Goal: Task Accomplishment & Management: Manage account settings

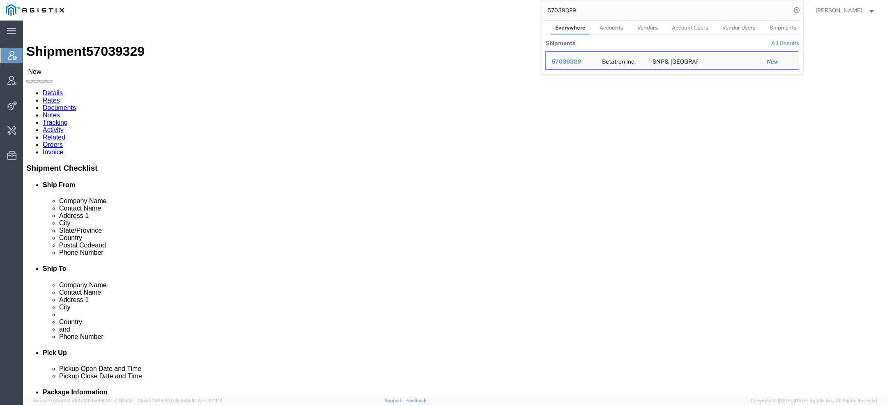
click at [558, 13] on input "57039329" at bounding box center [666, 10] width 250 height 20
click at [558, 14] on input "57039329" at bounding box center [666, 10] width 250 height 20
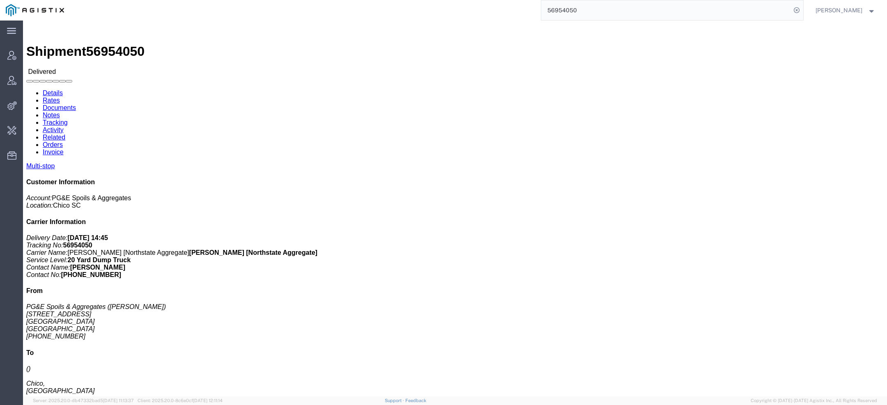
click link "Documents"
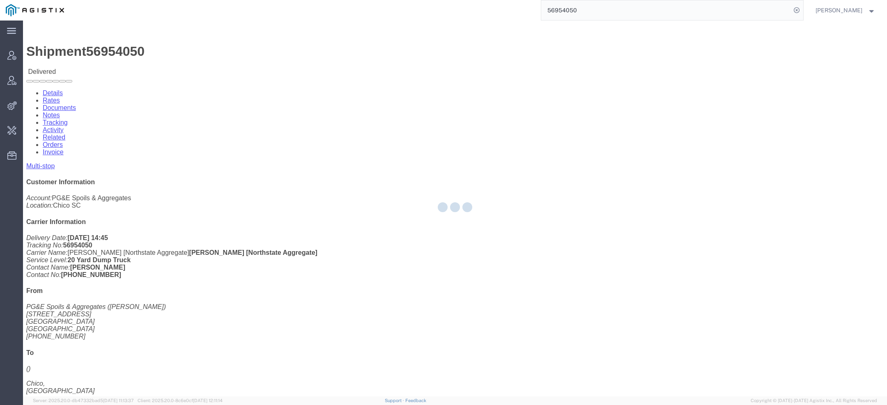
click at [112, 48] on div at bounding box center [455, 209] width 864 height 376
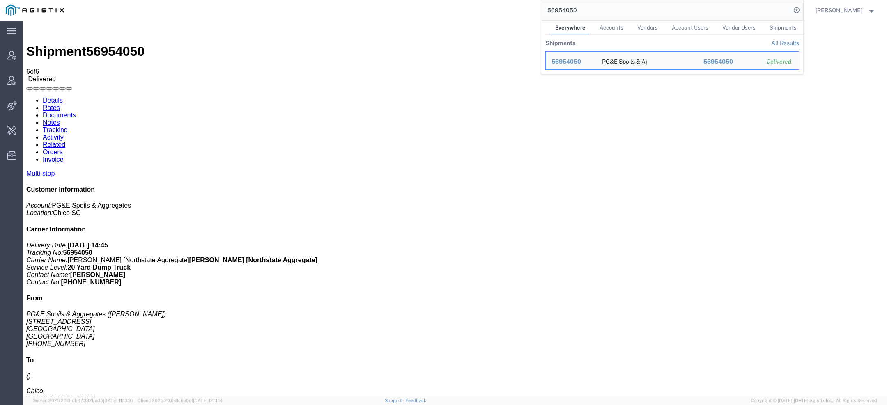
click at [558, 9] on input "56954050" at bounding box center [666, 10] width 250 height 20
paste input "99171"
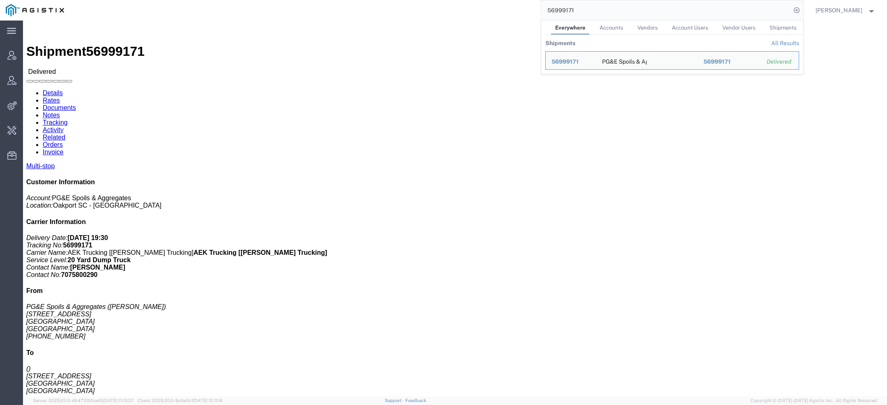
click link "Documents"
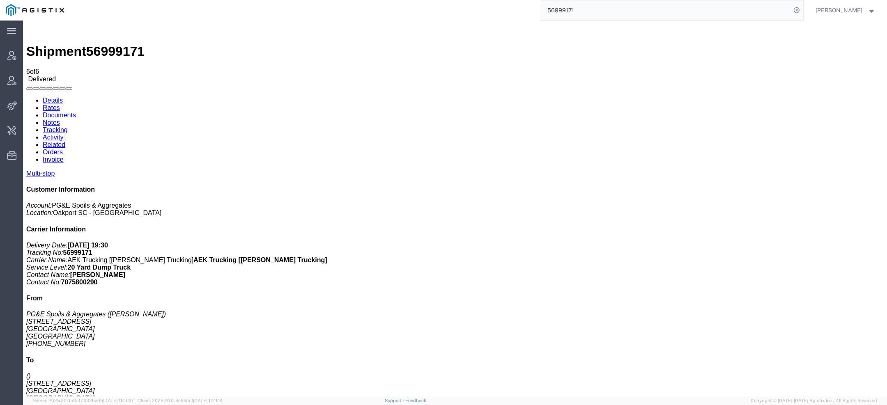
click at [565, 10] on input "56999171" at bounding box center [666, 10] width 250 height 20
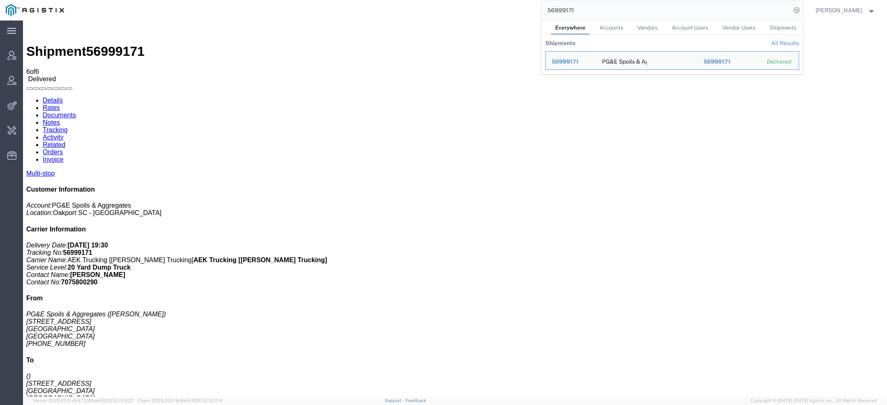
click at [565, 10] on input "56999171" at bounding box center [666, 10] width 250 height 20
paste input "[PERSON_NAME][EMAIL_ADDRESS][DOMAIN_NAME]"
type input "[PERSON_NAME][EMAIL_ADDRESS][DOMAIN_NAME]"
click at [789, 58] on icon "Search Results" at bounding box center [788, 60] width 11 height 11
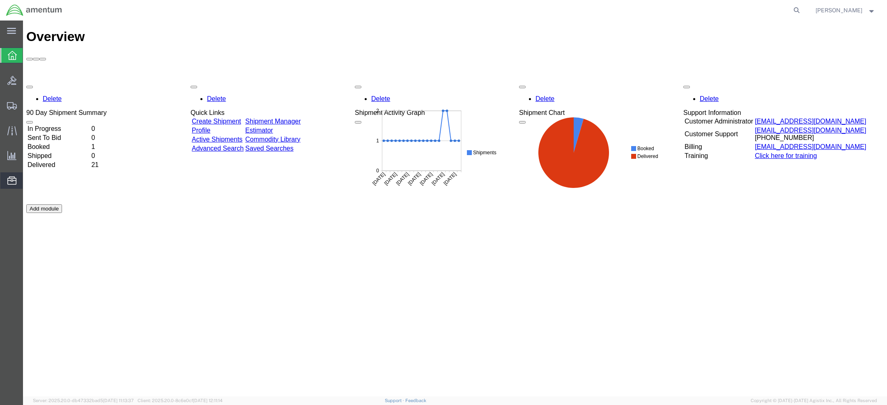
click at [0, 0] on span "Address Book" at bounding box center [0, 0] width 0 height 0
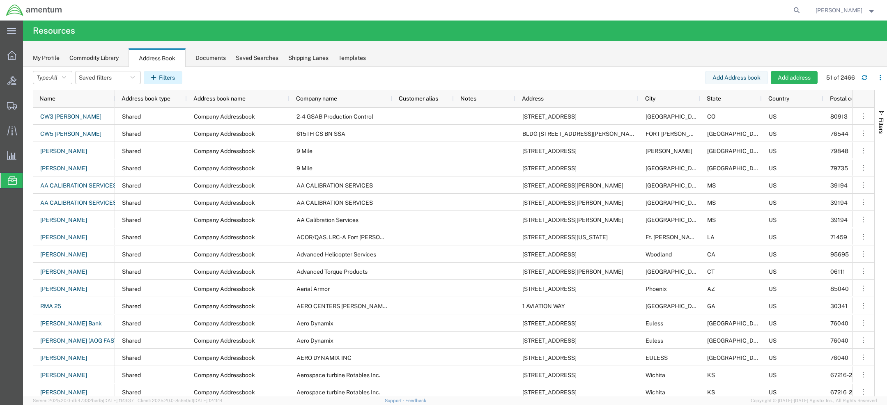
click at [172, 75] on button "Filters" at bounding box center [163, 77] width 39 height 13
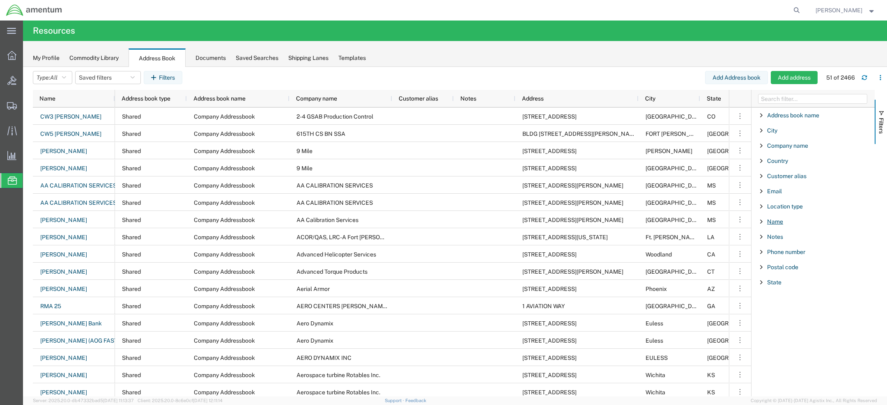
click at [773, 221] on span "Name" at bounding box center [775, 221] width 16 height 7
click at [781, 241] on div "starts with" at bounding box center [813, 242] width 94 height 7
click at [781, 258] on input "Filter Value" at bounding box center [816, 256] width 108 height 10
paste input "Coker"
type input "Coker"
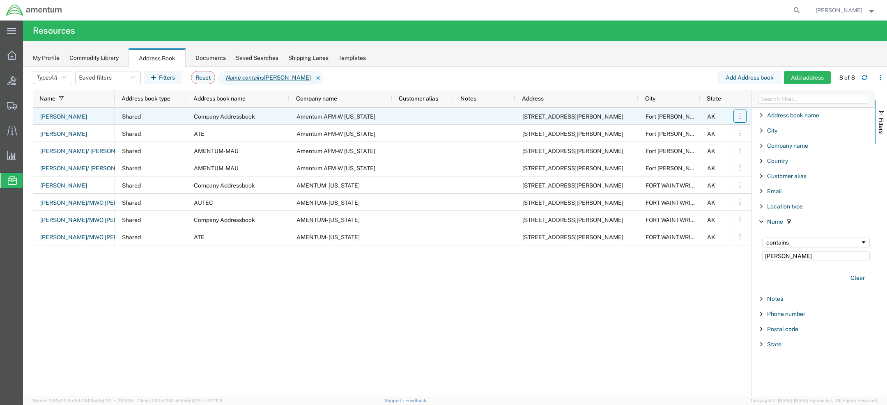
click at [739, 117] on icon "button" at bounding box center [740, 116] width 8 height 8
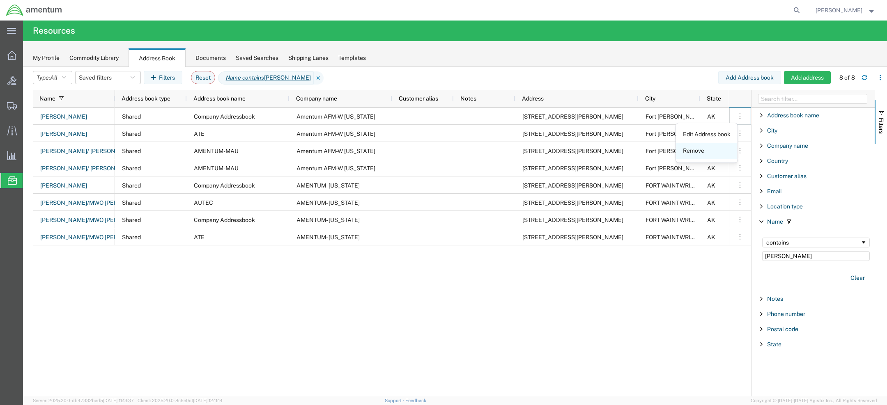
click at [706, 150] on link "Remove" at bounding box center [706, 151] width 61 height 15
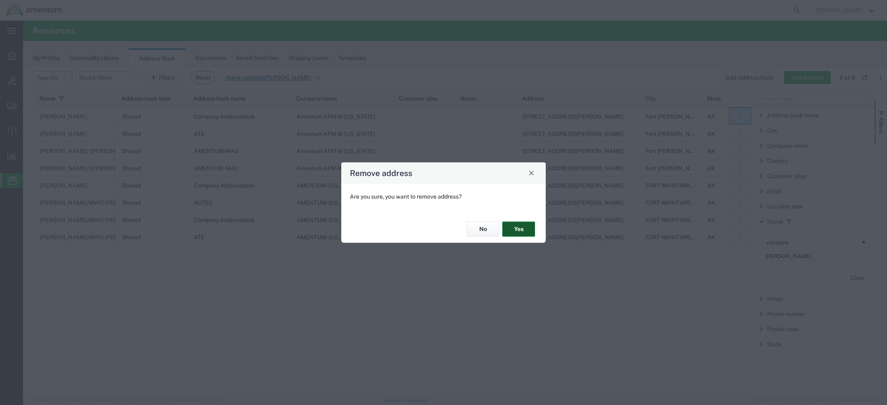
click at [519, 227] on button "Yes" at bounding box center [518, 229] width 33 height 15
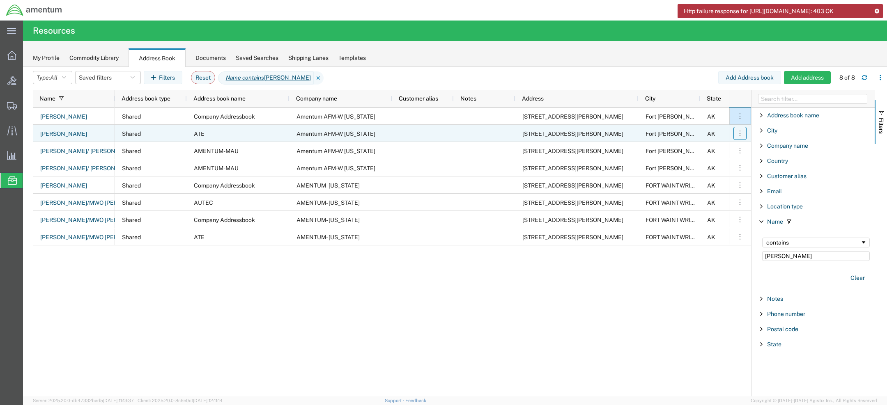
click at [737, 133] on icon "button" at bounding box center [740, 133] width 8 height 8
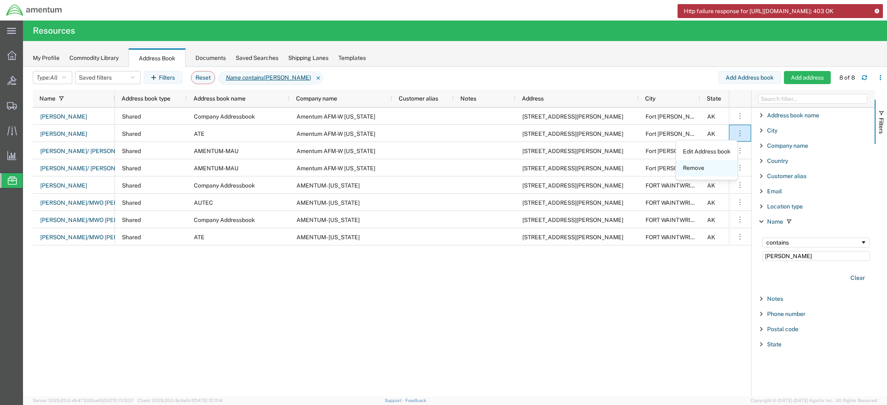
click at [703, 168] on link "Remove" at bounding box center [706, 168] width 61 height 15
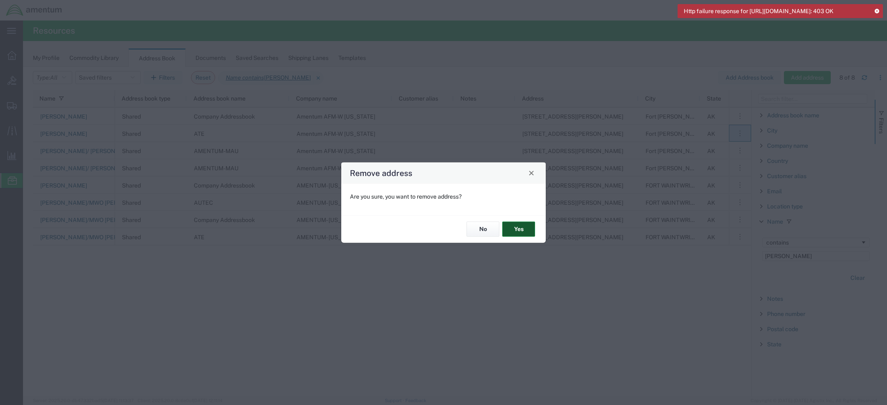
click at [525, 227] on button "Yes" at bounding box center [518, 229] width 33 height 15
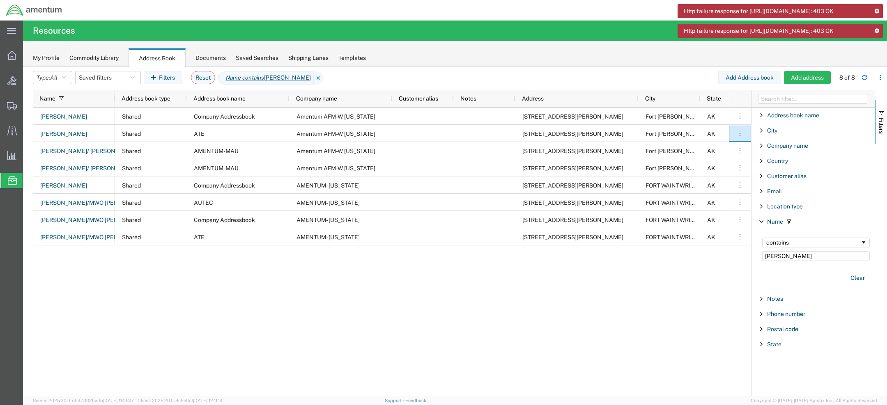
click at [875, 11] on icon at bounding box center [877, 11] width 6 height 5
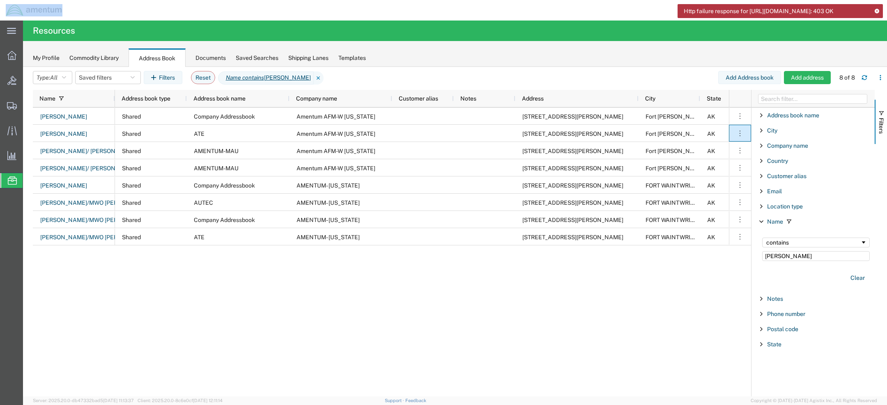
click at [875, 11] on icon at bounding box center [877, 11] width 6 height 5
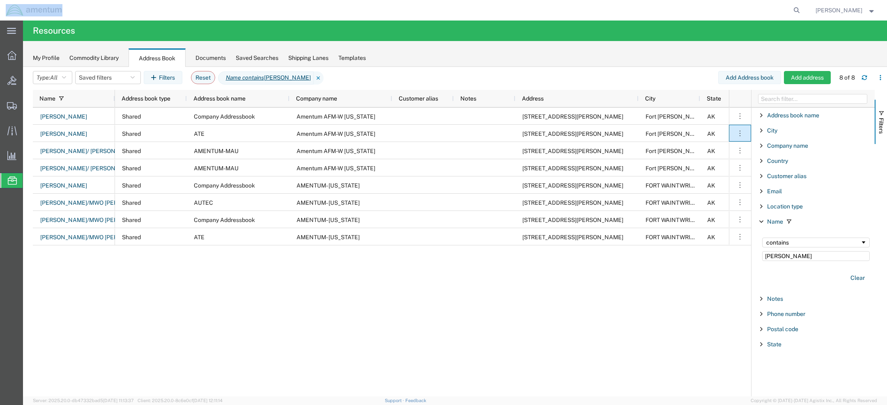
click at [863, 7] on span "[PERSON_NAME]" at bounding box center [845, 10] width 60 height 9
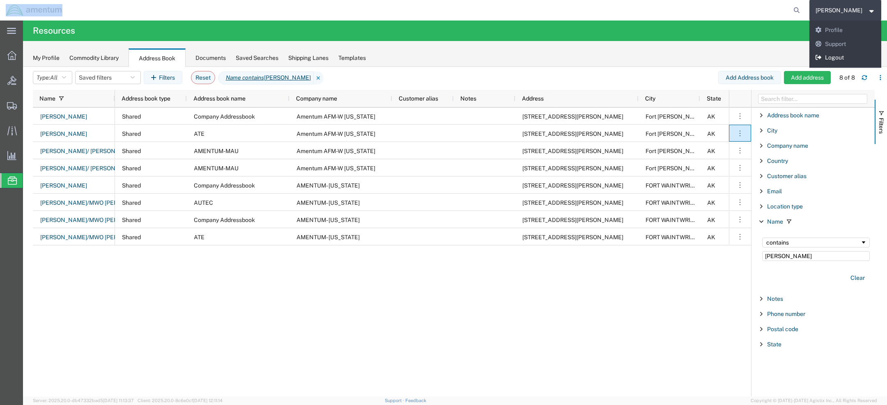
click at [856, 60] on link "Logout" at bounding box center [845, 58] width 72 height 14
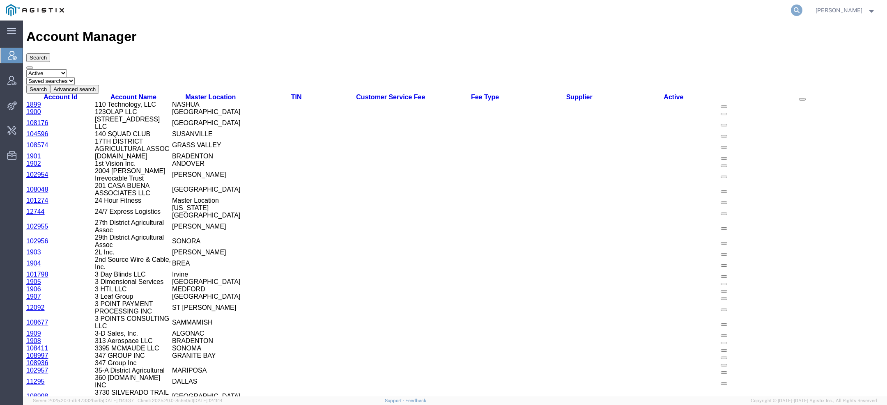
click at [799, 11] on icon at bounding box center [796, 10] width 11 height 11
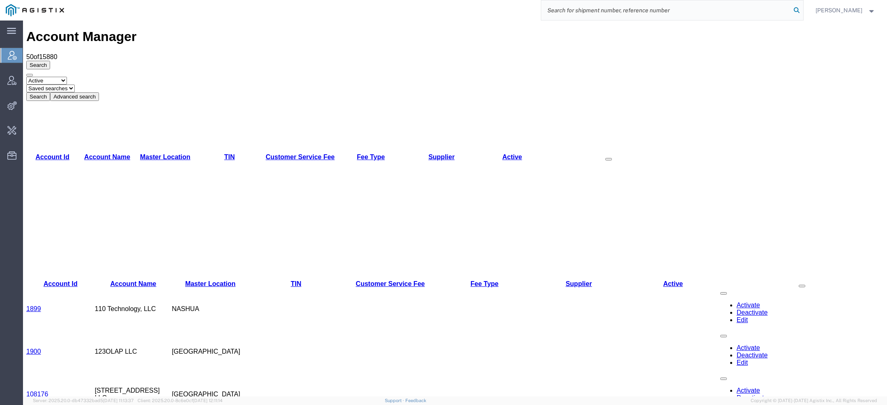
paste input "[PERSON_NAME][EMAIL_ADDRESS][DOMAIN_NAME]"
type input "[PERSON_NAME][EMAIL_ADDRESS][DOMAIN_NAME]"
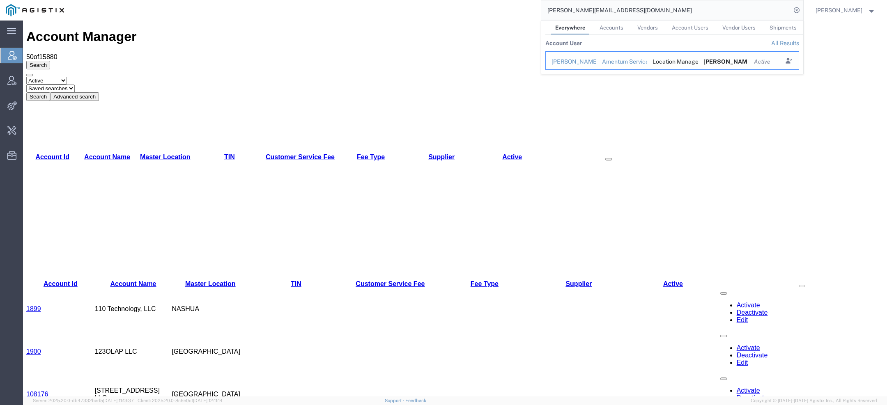
click at [627, 57] on div "Amentum Services, Inc" at bounding box center [621, 61] width 39 height 9
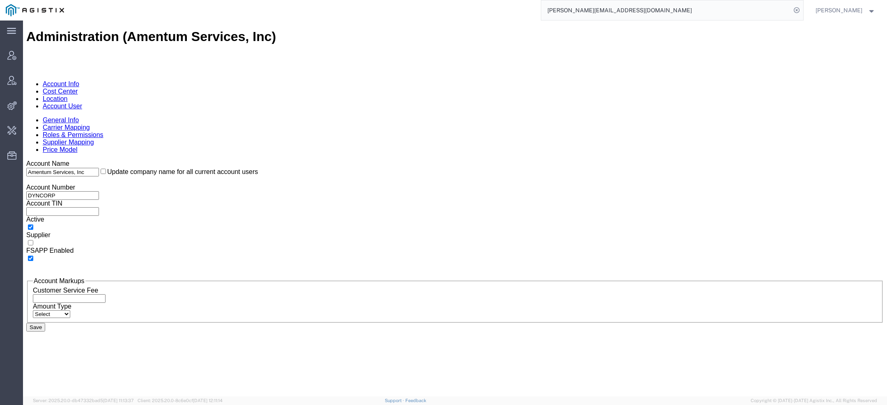
click at [82, 103] on link "Account User" at bounding box center [62, 106] width 39 height 7
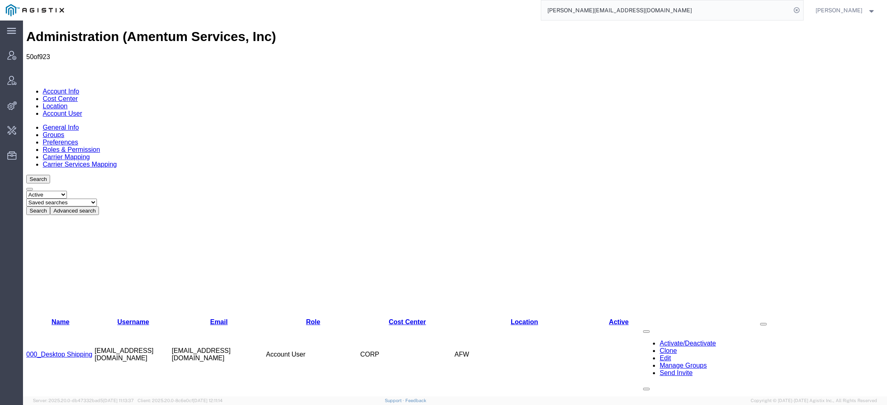
click at [99, 207] on button "Advanced search" at bounding box center [74, 211] width 49 height 9
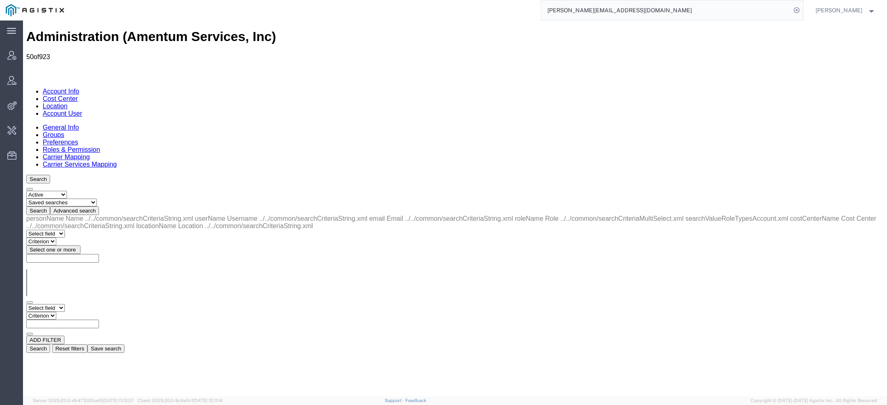
click at [65, 304] on select "Select field Cost Center Email Location Name Role Username" at bounding box center [45, 308] width 39 height 8
select select "email"
click at [26, 304] on select "Select field Cost Center Email Location Name Role Username" at bounding box center [45, 308] width 39 height 8
click at [121, 304] on div "Select field Cost Center Email Location Name Role Username Criterion contains d…" at bounding box center [454, 320] width 857 height 32
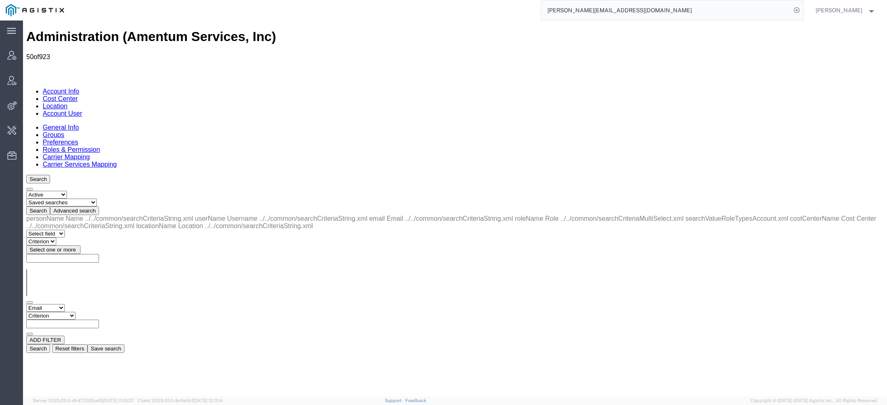
click at [76, 312] on select "Criterion contains does not contain is is blank is not blank starts with" at bounding box center [50, 316] width 49 height 8
select select "contains"
click at [76, 312] on select "Criterion contains does not contain is is blank is not blank starts with" at bounding box center [50, 316] width 49 height 8
paste input "[PERSON_NAME][EMAIL_ADDRESS][DOMAIN_NAME]"
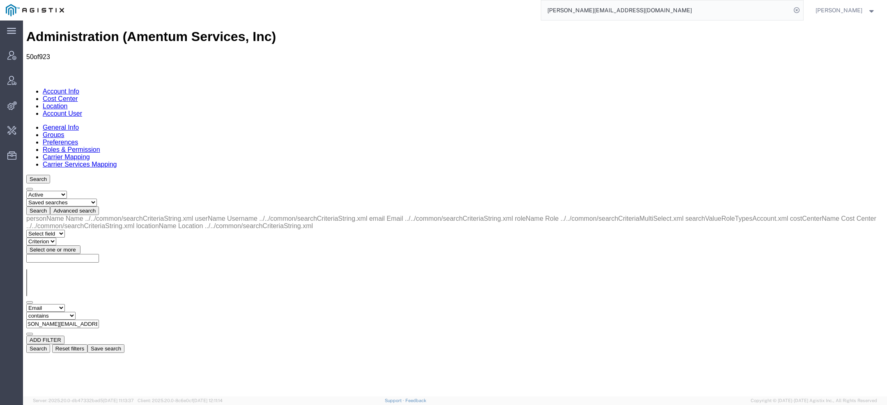
type input "[PERSON_NAME][EMAIL_ADDRESS][DOMAIN_NAME]"
click at [50, 344] on button "Search" at bounding box center [38, 348] width 24 height 9
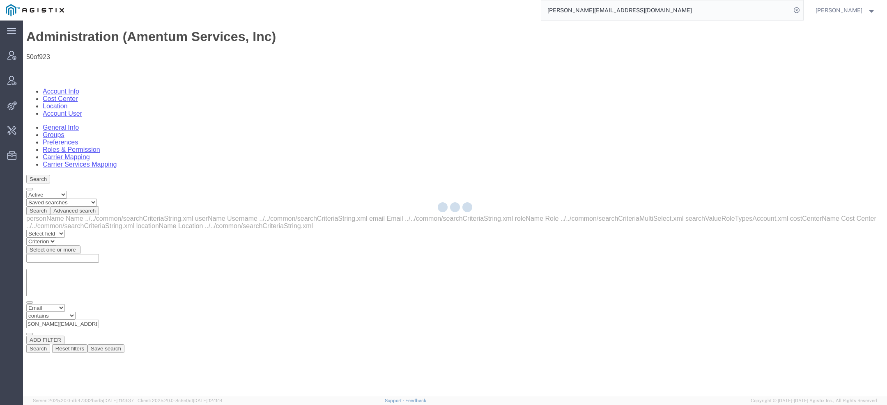
scroll to position [0, 0]
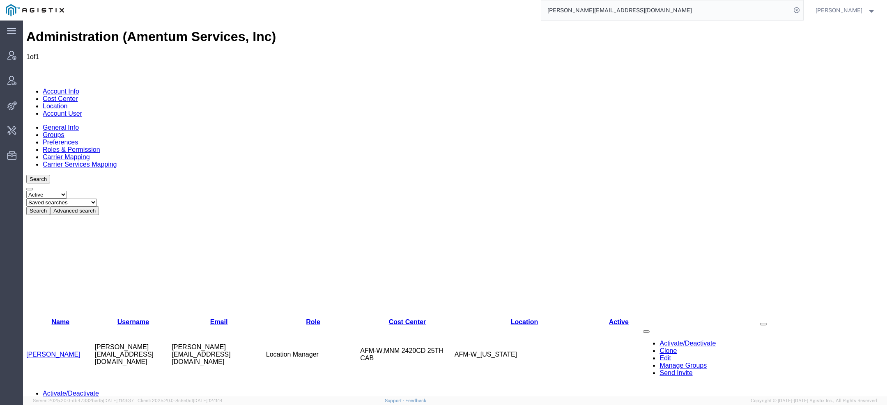
click at [57, 351] on link "[PERSON_NAME]" at bounding box center [53, 354] width 54 height 7
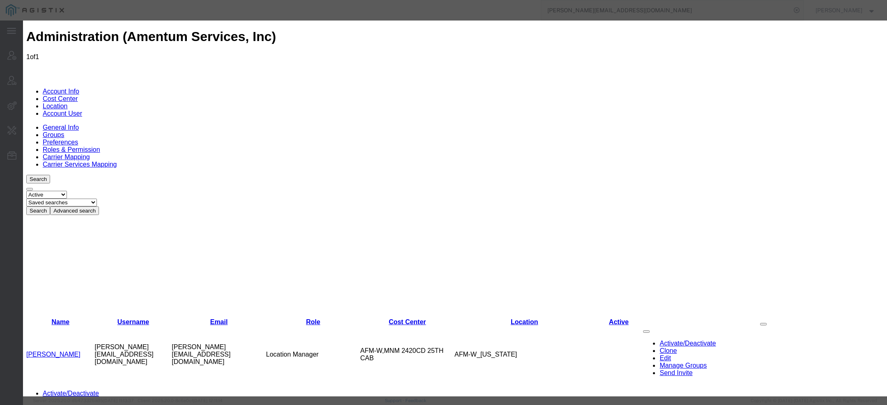
select select "COSTCENTER"
select select "DEPARTMENT"
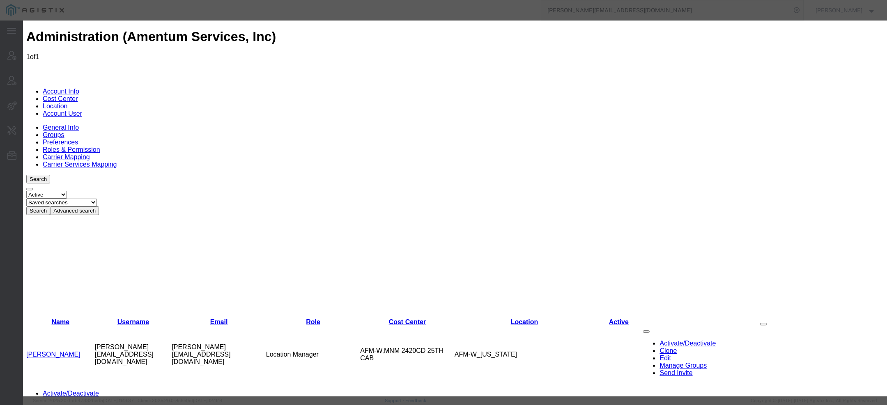
scroll to position [219, 0]
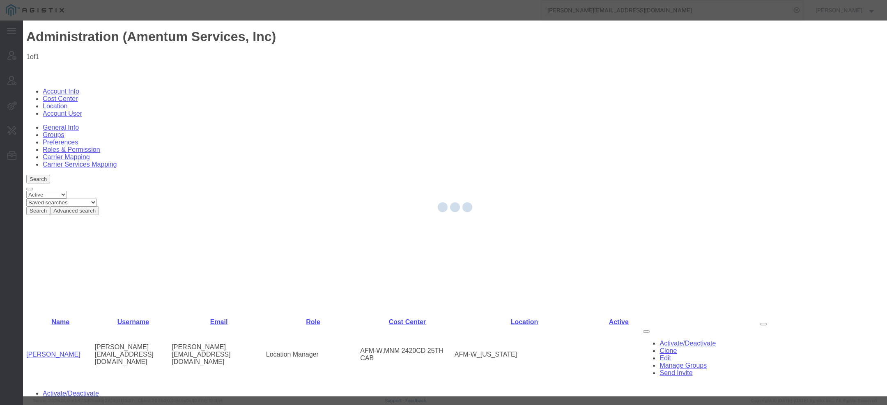
scroll to position [33, 0]
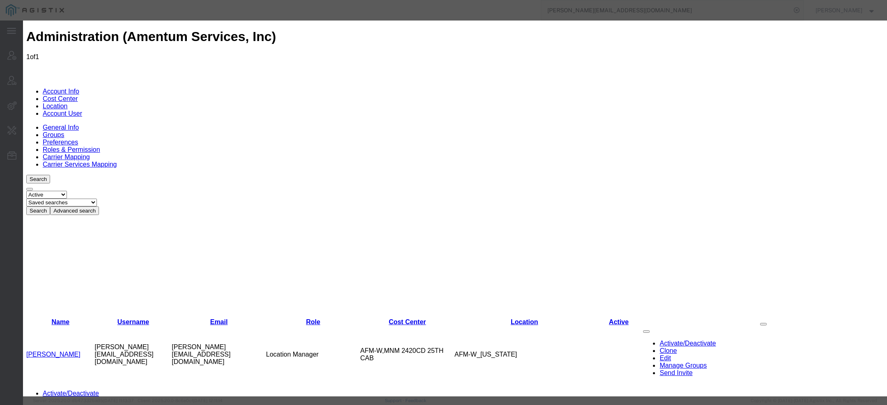
select select "COSTCENTER"
select select "DEPARTMENT"
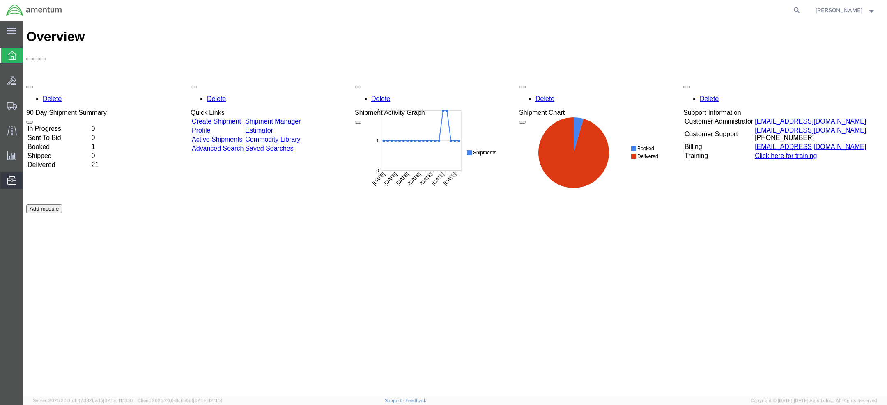
click at [0, 0] on span "Address Book" at bounding box center [0, 0] width 0 height 0
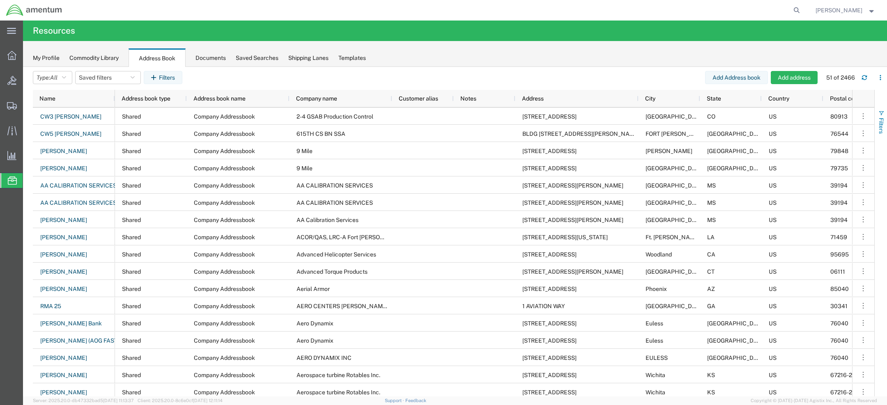
click at [877, 117] on button "Filters" at bounding box center [881, 122] width 12 height 44
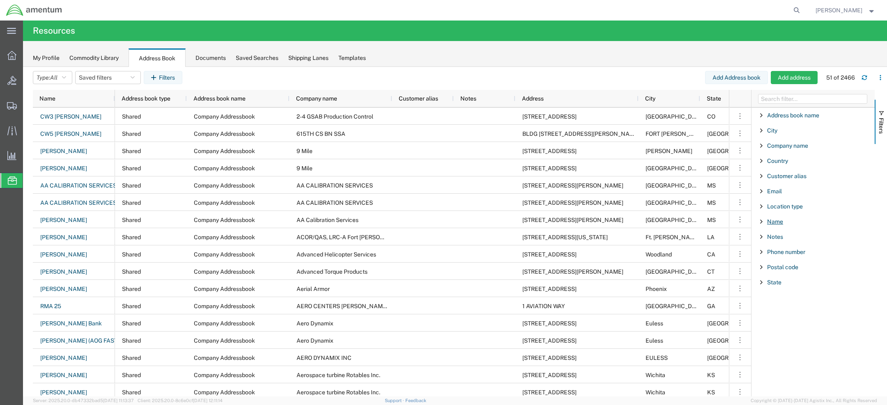
click at [776, 223] on span "Name" at bounding box center [775, 221] width 16 height 7
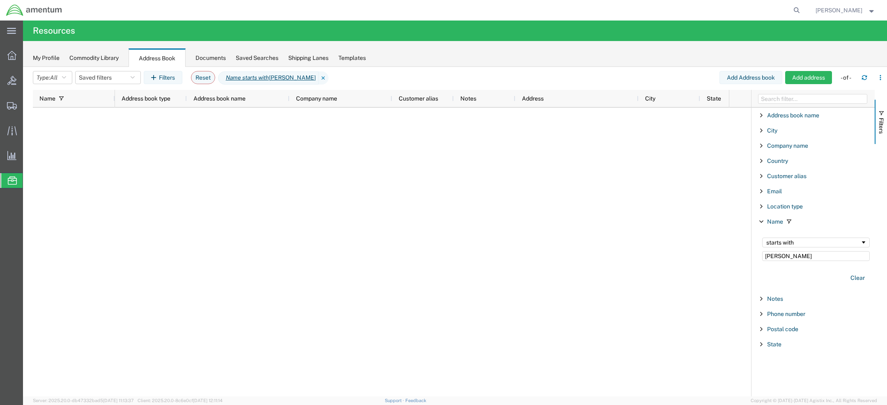
type input "coker"
click at [788, 246] on div "starts with" at bounding box center [816, 243] width 108 height 10
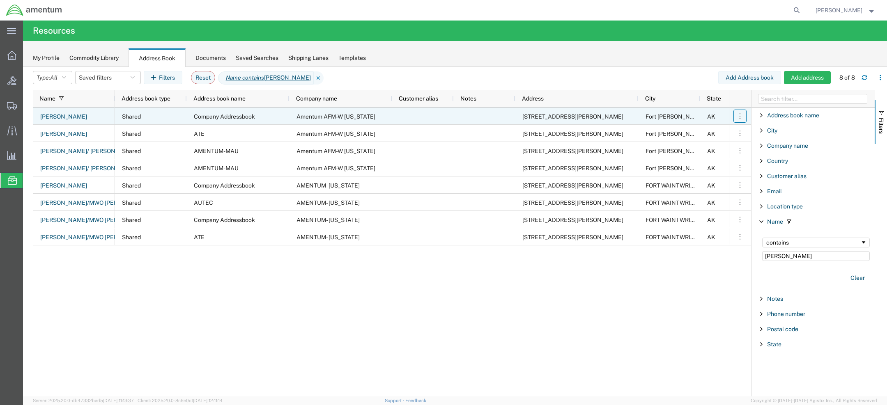
click at [740, 113] on icon "button" at bounding box center [740, 116] width 8 height 8
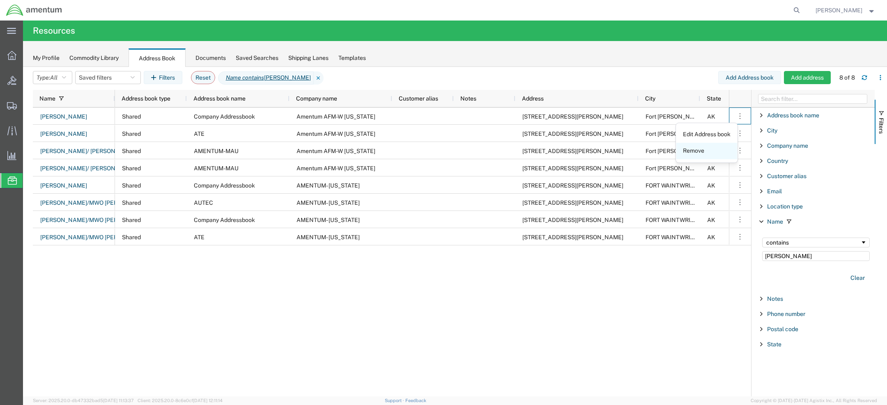
click at [701, 149] on link "Remove" at bounding box center [706, 151] width 61 height 15
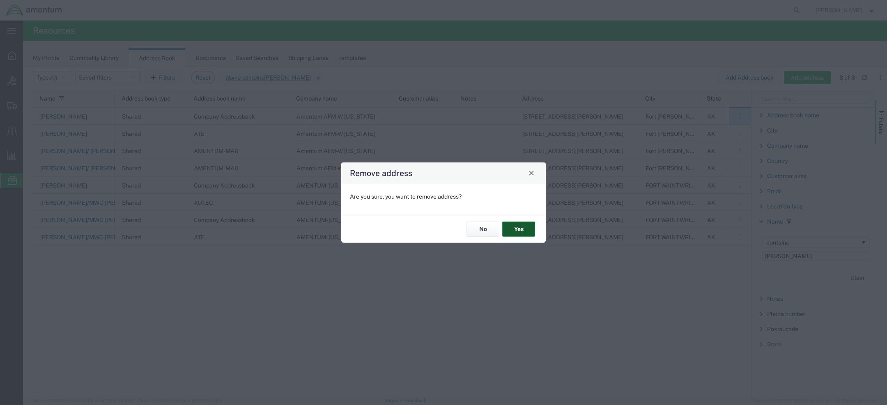
click at [523, 230] on button "Yes" at bounding box center [518, 229] width 33 height 15
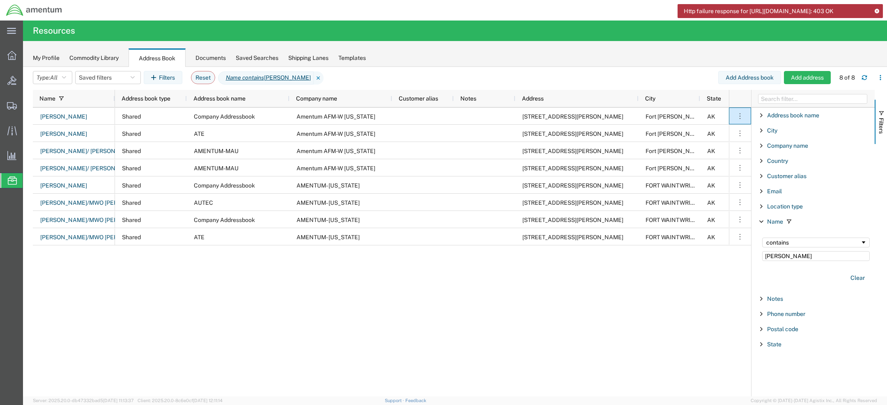
click at [877, 13] on div "Http failure response for https://app.agistix.com/fs/api/addressbooks/18586/add…" at bounding box center [779, 11] width 205 height 14
click at [877, 7] on div "Http failure response for https://app.agistix.com/fs/api/addressbooks/18586/add…" at bounding box center [779, 11] width 205 height 14
click at [877, 10] on icon at bounding box center [877, 11] width 6 height 5
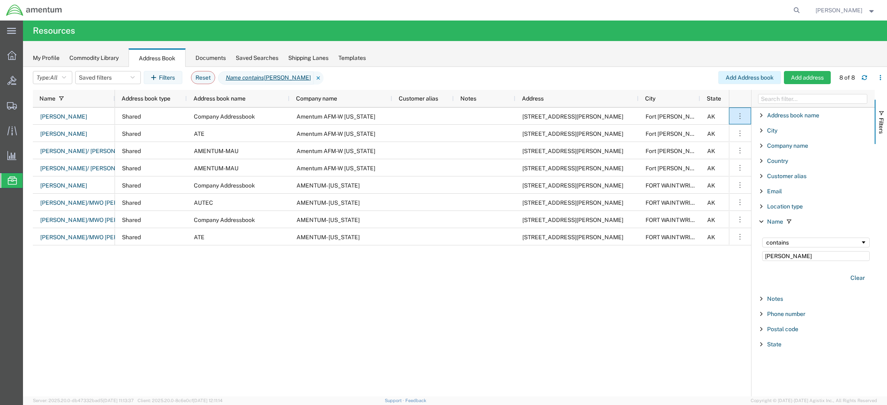
click at [753, 78] on button "Add Address book" at bounding box center [749, 77] width 63 height 13
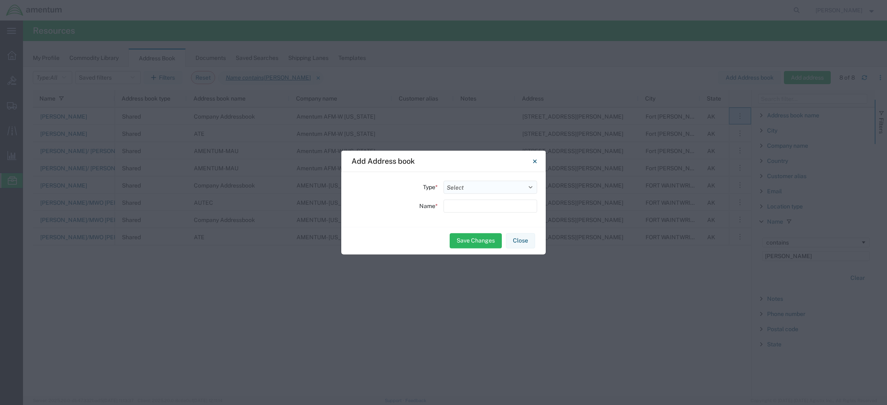
click at [491, 184] on select "Select Location Company Personal Other Shared" at bounding box center [490, 187] width 94 height 13
select select "PERSONAL"
click at [443, 181] on select "Select Location Company Personal Other Shared" at bounding box center [490, 187] width 94 height 13
click at [535, 164] on icon "Close" at bounding box center [535, 161] width 4 height 10
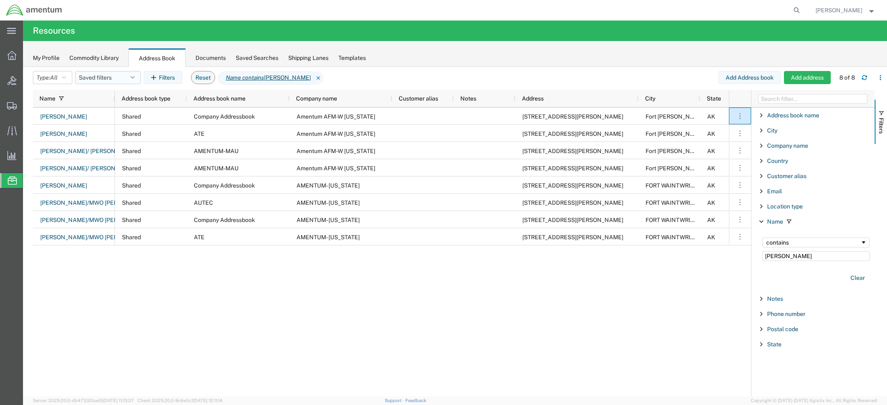
click at [84, 78] on button "Saved filters" at bounding box center [108, 77] width 66 height 13
click at [55, 85] on agx-table-filter-chips "Type: All All Company Location Other Personal Shared Saved filters Save as new …" at bounding box center [375, 80] width 685 height 19
click at [55, 81] on span "All" at bounding box center [53, 78] width 7 height 8
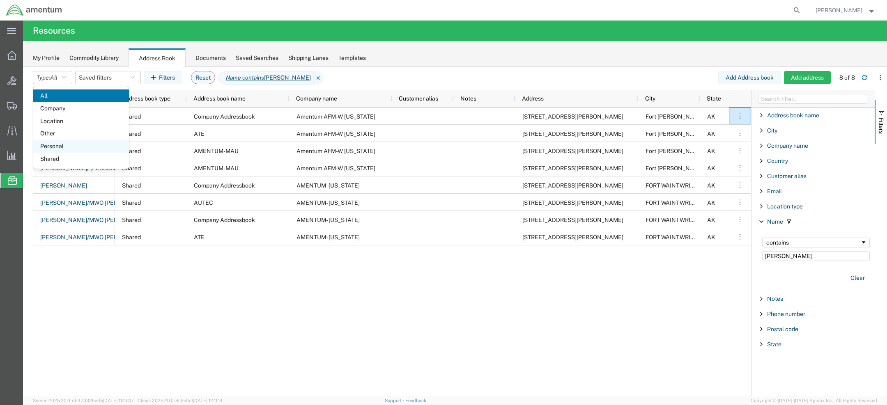
click at [58, 142] on span "Personal" at bounding box center [81, 146] width 96 height 13
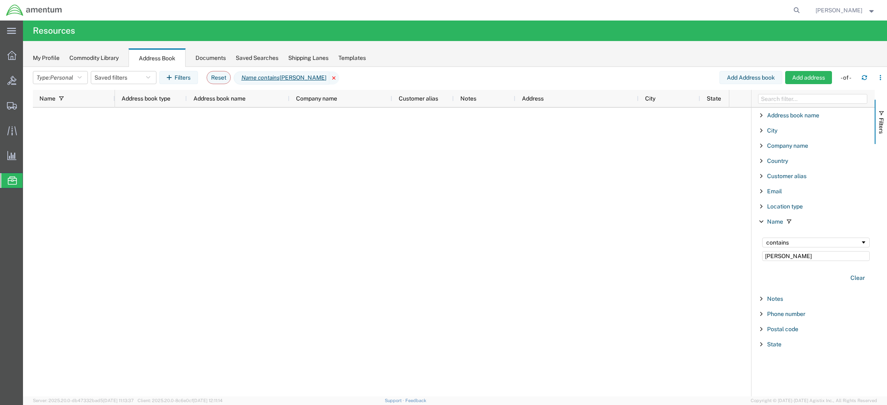
click at [329, 77] on icon at bounding box center [334, 77] width 10 height 13
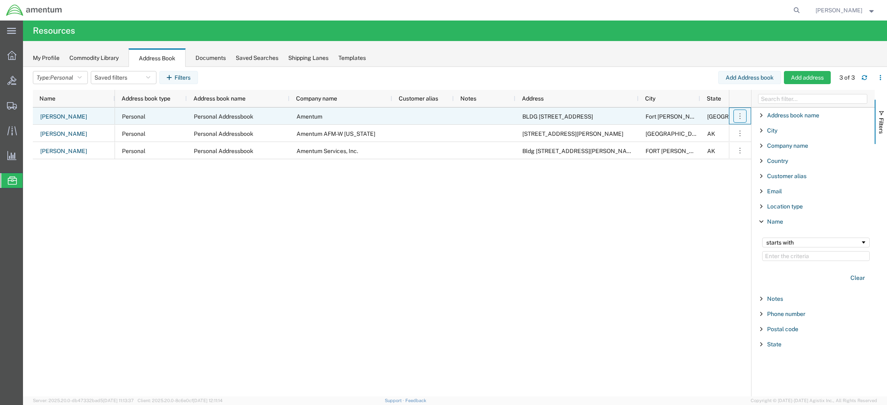
click at [737, 117] on icon "button" at bounding box center [740, 116] width 8 height 8
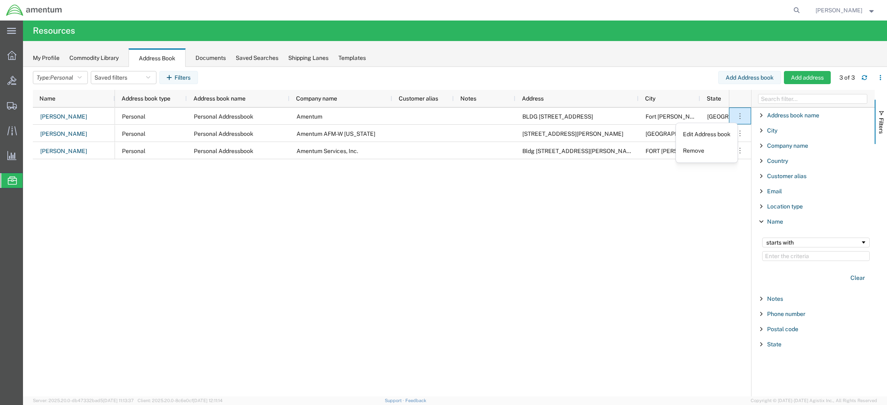
click at [612, 183] on div "Personal Personal Addressbook Amentum BLDG 736 Longbow Drive Fort Cavazos TX US…" at bounding box center [422, 252] width 614 height 289
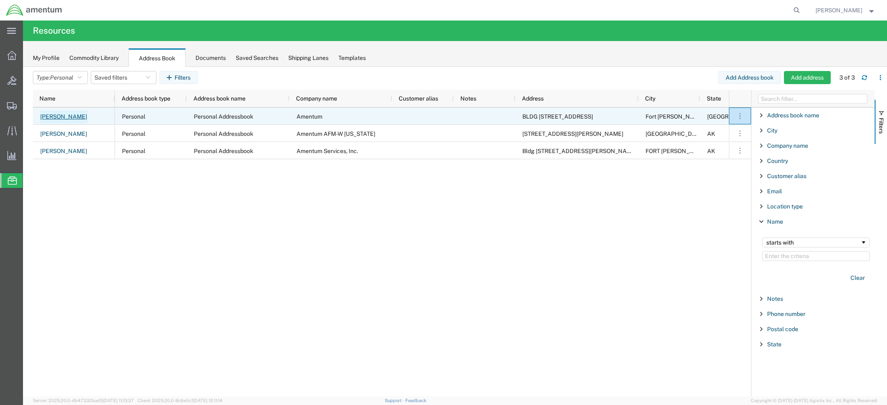
click at [46, 116] on link "Ron Pineda" at bounding box center [64, 116] width 48 height 13
select select "US"
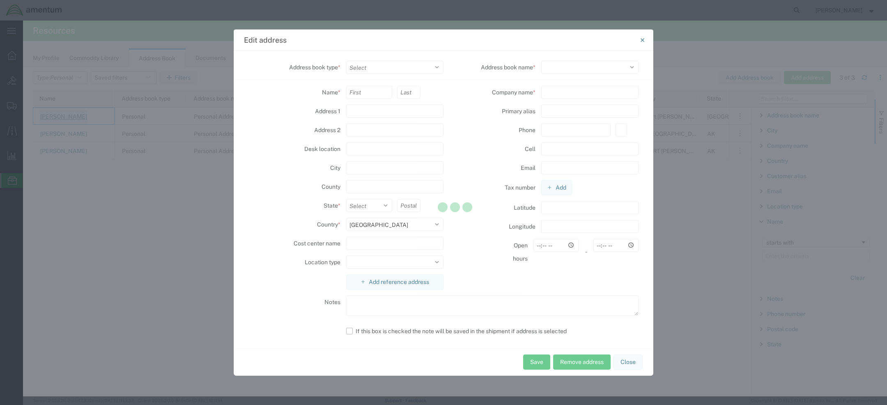
select select "PERSONAL"
type input "BLDG 736 Longbow Drive"
type input "HAHP"
type input "Fort Cavazos"
type input "76544"
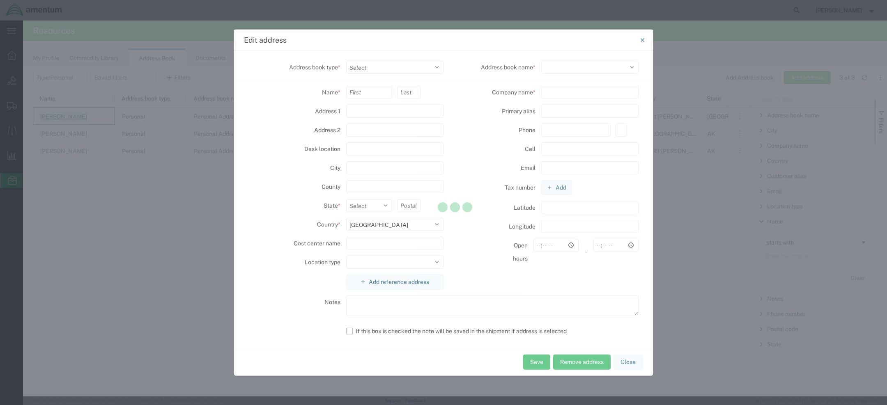
type input "Amentum"
select select "TX"
select select
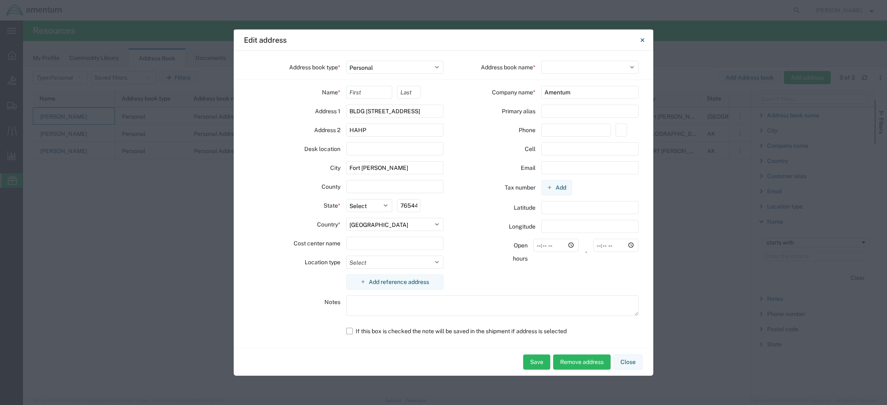
select select "111697"
click at [384, 115] on input "BLDG 736 Longbow Drive" at bounding box center [395, 110] width 98 height 13
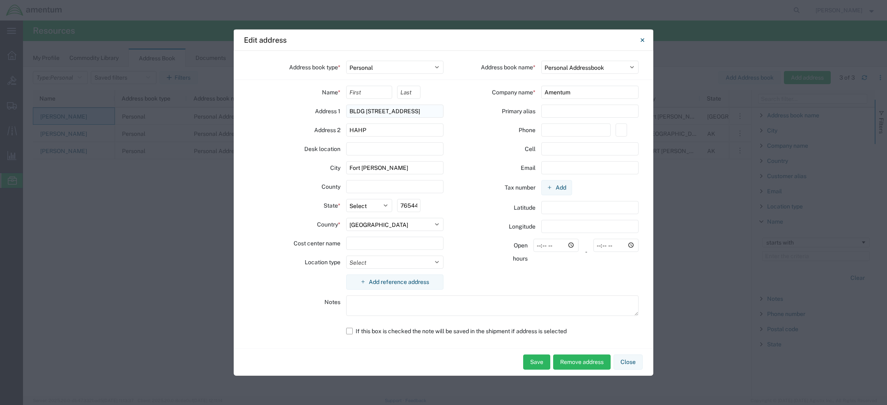
click at [384, 115] on input "BLDG 736 Longbow Drive" at bounding box center [395, 110] width 98 height 13
click at [562, 96] on input "Amentum" at bounding box center [590, 91] width 98 height 13
click at [355, 131] on input "HAHP" at bounding box center [395, 129] width 98 height 13
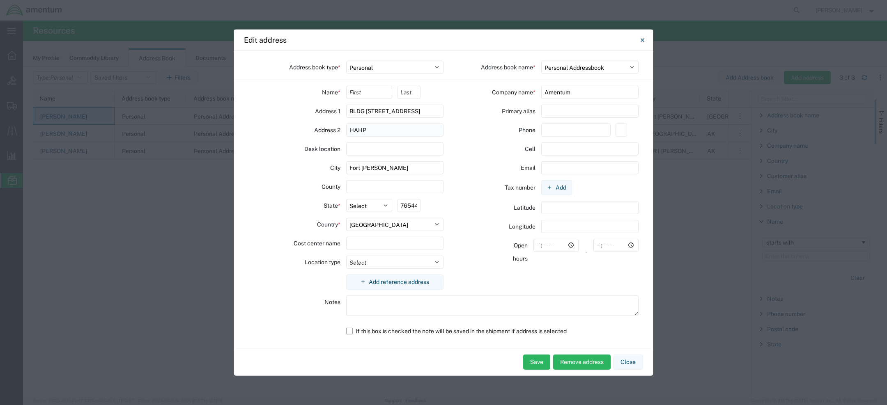
click at [355, 131] on input "HAHP" at bounding box center [395, 129] width 98 height 13
click at [359, 168] on input "Fort Cavazos" at bounding box center [395, 167] width 98 height 13
click at [411, 204] on input "76544" at bounding box center [408, 205] width 23 height 13
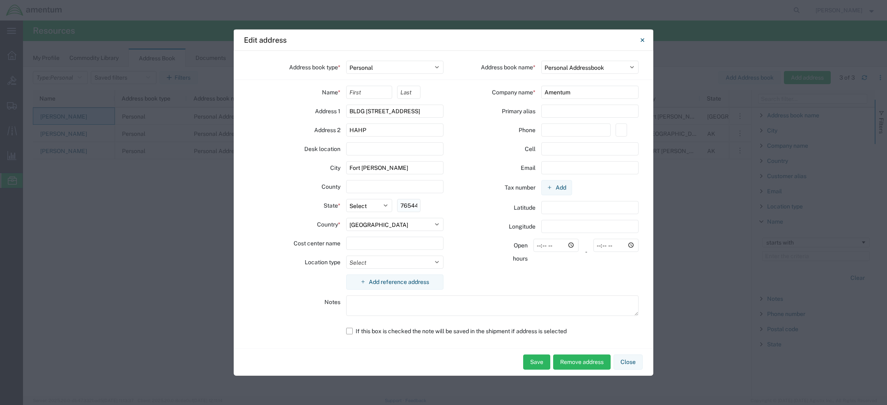
click at [411, 204] on input "76544" at bounding box center [408, 205] width 23 height 13
click at [641, 35] on icon "Close" at bounding box center [643, 40] width 4 height 10
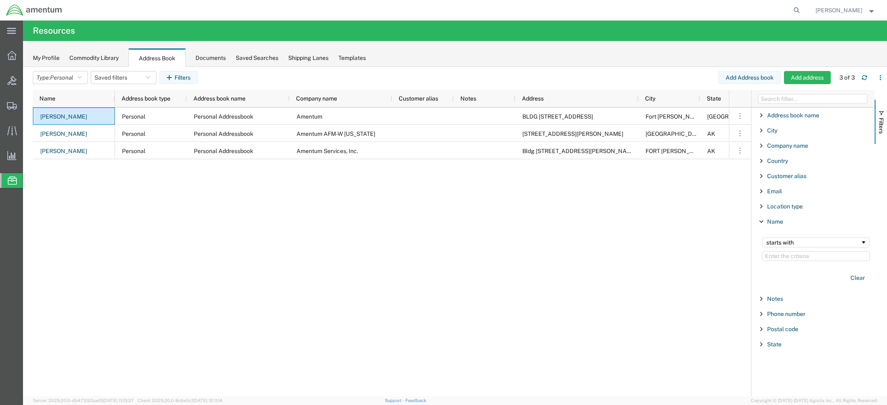
click at [843, 9] on span "[PERSON_NAME]" at bounding box center [838, 10] width 47 height 9
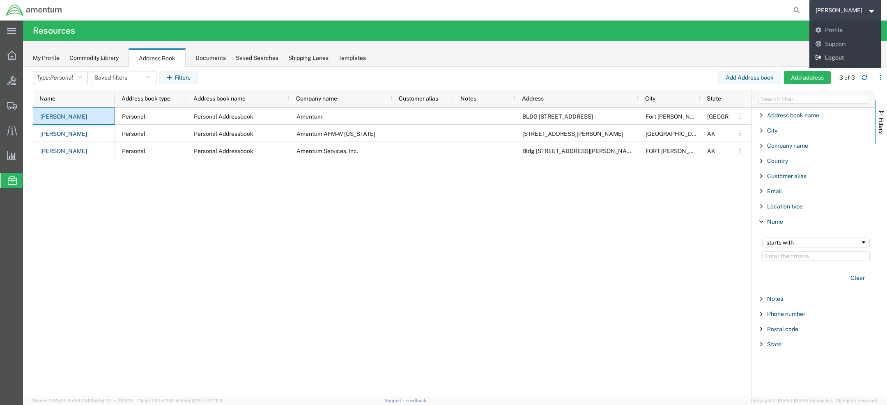
click at [842, 55] on link "Logout" at bounding box center [845, 58] width 72 height 14
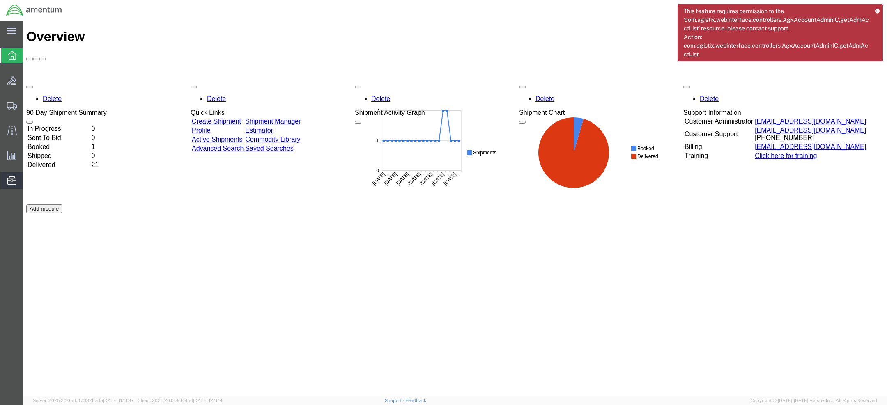
click at [0, 0] on span "Address Book" at bounding box center [0, 0] width 0 height 0
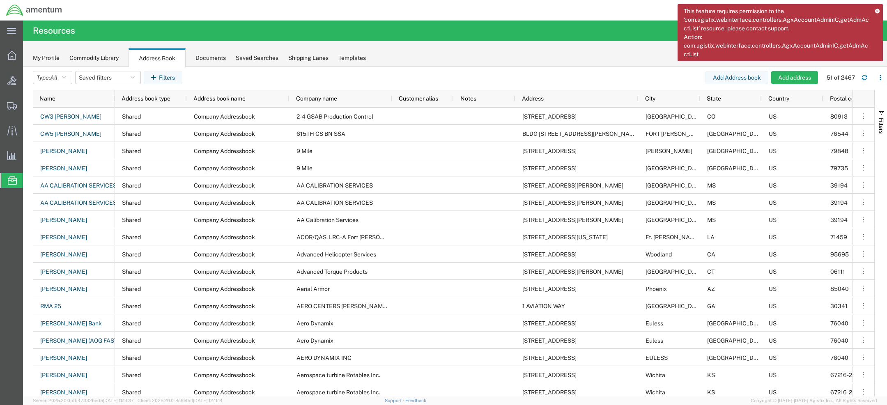
click at [591, 9] on icon at bounding box center [877, 11] width 5 height 5
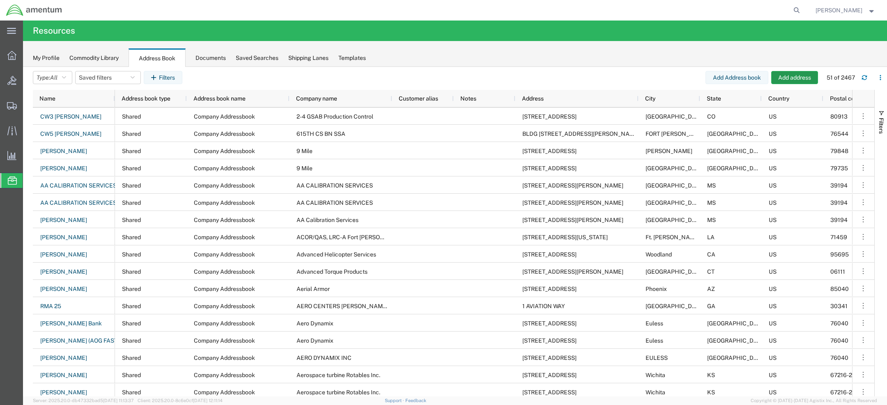
click at [591, 73] on button "Add address" at bounding box center [794, 77] width 47 height 13
select select "US"
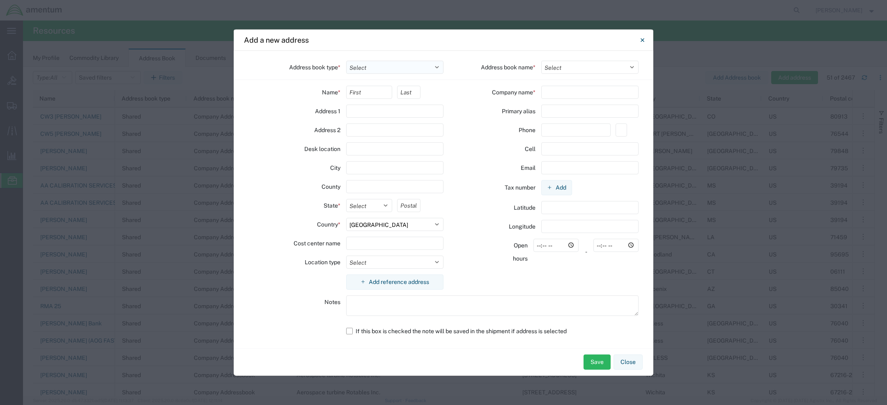
click at [400, 65] on select "Select Location Company Personal Other Shared" at bounding box center [395, 66] width 98 height 13
select select "PERSONAL"
click at [346, 61] on select "Select Location Company Personal Other Shared" at bounding box center [395, 66] width 98 height 13
click at [566, 73] on select "Select Personal Addressbook" at bounding box center [590, 66] width 98 height 13
select select "111697"
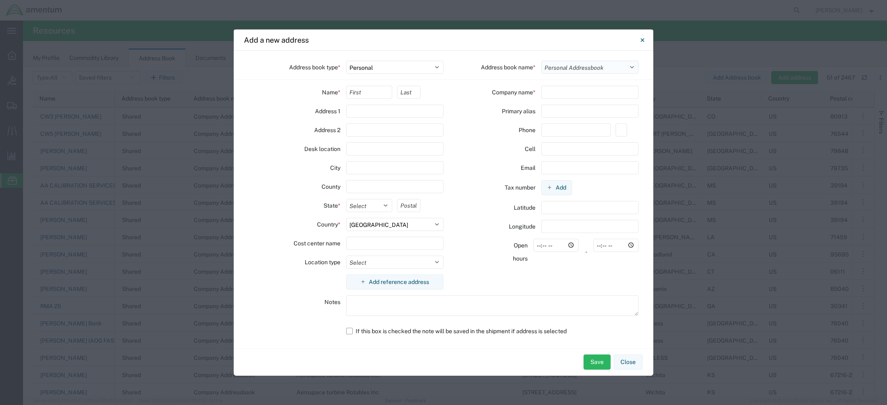
click at [541, 61] on select "Select Personal Addressbook" at bounding box center [590, 66] width 98 height 13
click at [327, 225] on label "Country *" at bounding box center [328, 224] width 23 height 13
copy label "n"
click at [373, 97] on input "text" at bounding box center [369, 91] width 46 height 13
type input "r"
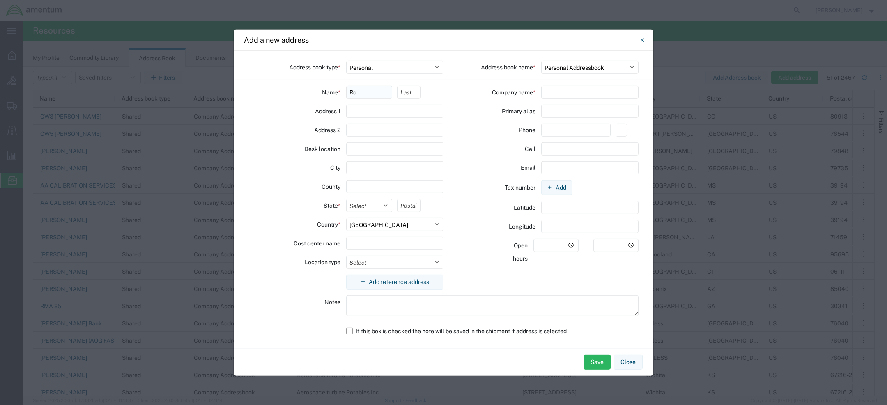
paste input "n"
type input "Ron"
paste input "n"
type input "Pineda"
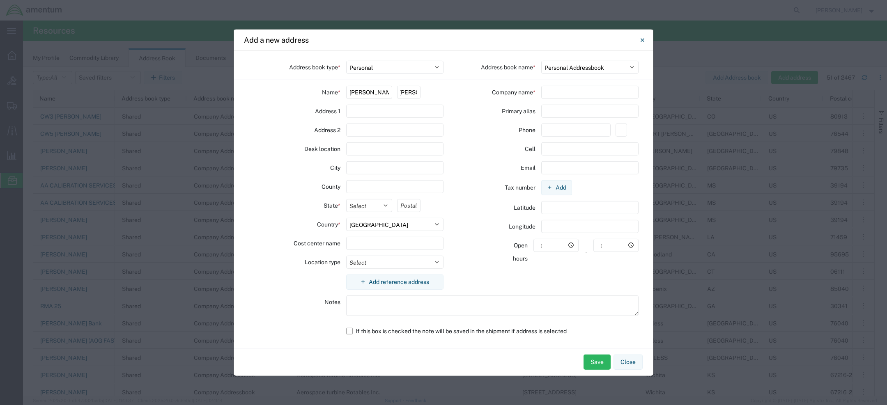
scroll to position [0, 0]
click at [362, 116] on input "text" at bounding box center [395, 110] width 98 height 13
paste input "BLDG 736 Longbow Drive"
type input "BLDG 736 Longbow Drive"
click at [557, 96] on input "text" at bounding box center [590, 91] width 98 height 13
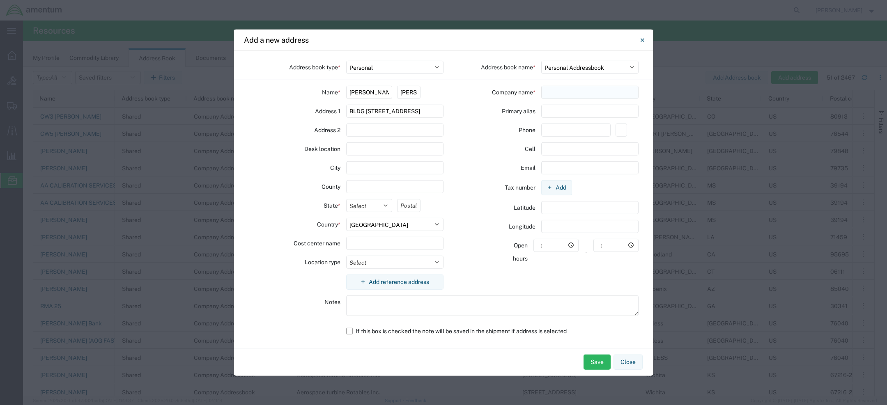
paste input "Amentum"
type input "Amentum"
click at [365, 132] on input "text" at bounding box center [395, 129] width 98 height 13
paste input "HAHP"
type input "HAHP"
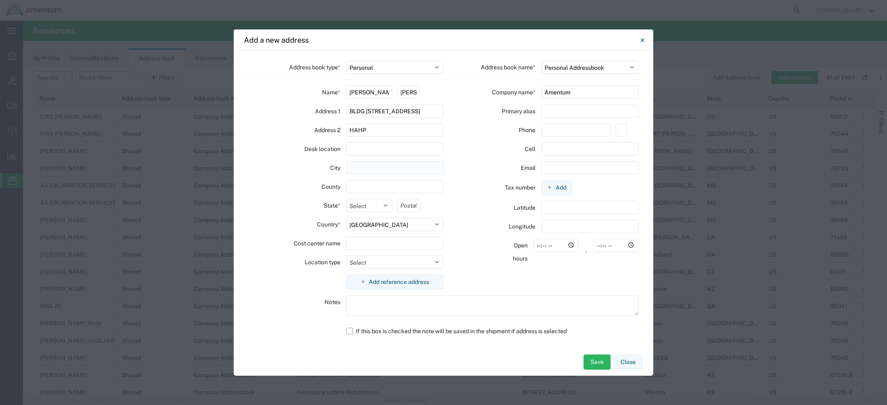
click at [361, 167] on input "text" at bounding box center [395, 167] width 98 height 13
paste input "Fort Cavazos"
type input "Fort Cavazos"
click at [373, 206] on select "Select Alabama Alaska Arizona Arkansas Armed Forces Americas Armed Forces Europ…" at bounding box center [369, 205] width 46 height 13
select select "TX"
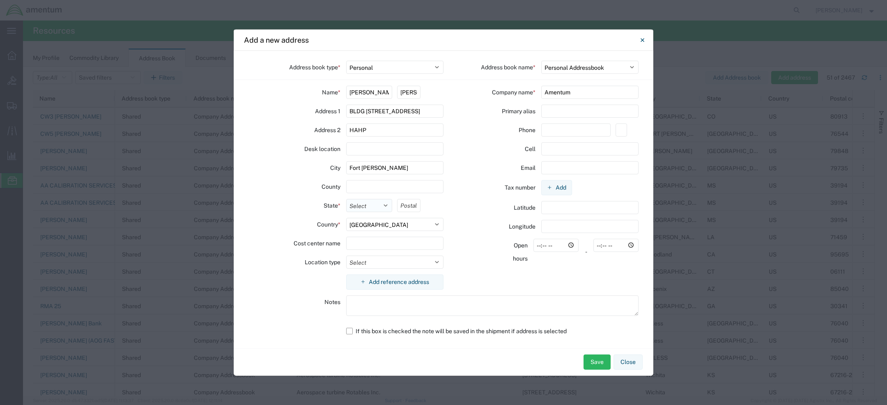
click at [346, 199] on select "Select Alabama Alaska Arizona Arkansas Armed Forces Americas Armed Forces Europ…" at bounding box center [369, 205] width 46 height 13
click at [409, 207] on input "text" at bounding box center [408, 205] width 23 height 13
type input "v"
paste input "76544"
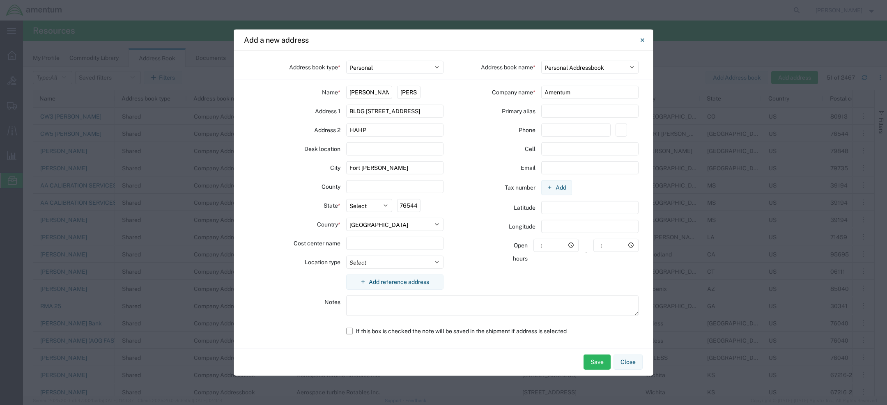
type input "76544"
click at [410, 92] on input "Pineda" at bounding box center [408, 91] width 23 height 13
type input "Pineda2"
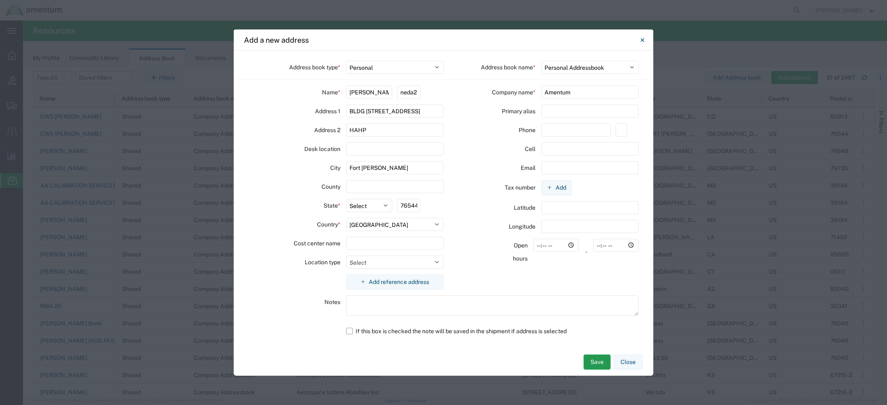
click at [590, 270] on button "Save" at bounding box center [596, 362] width 27 height 15
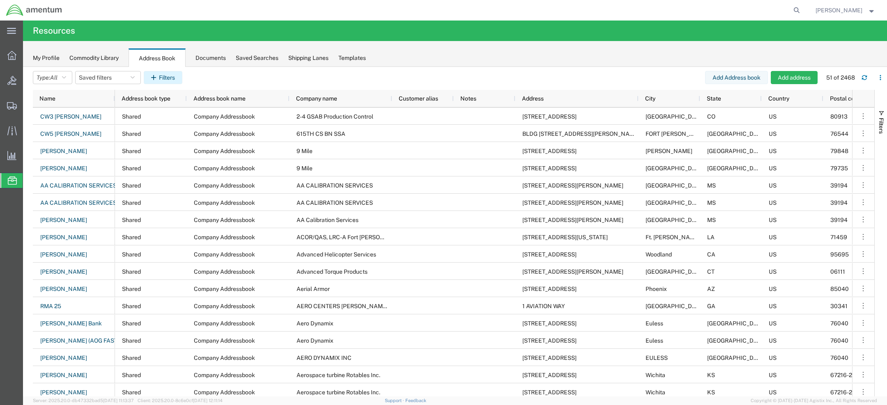
click at [172, 80] on button "Filters" at bounding box center [163, 77] width 39 height 13
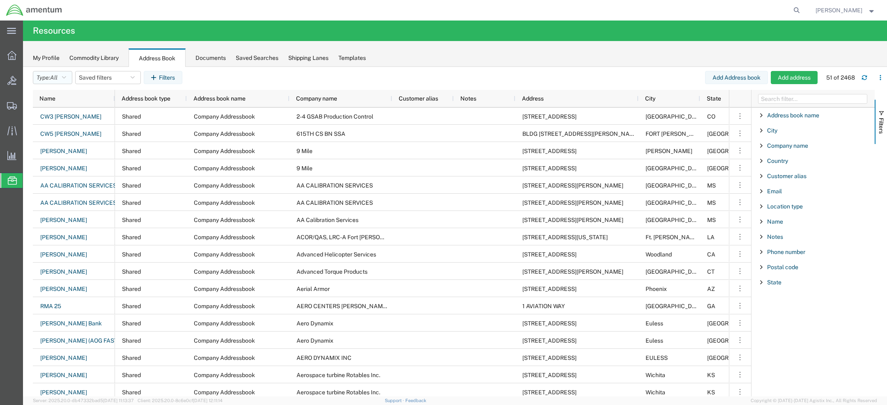
click at [72, 81] on button "Type: All" at bounding box center [52, 77] width 39 height 13
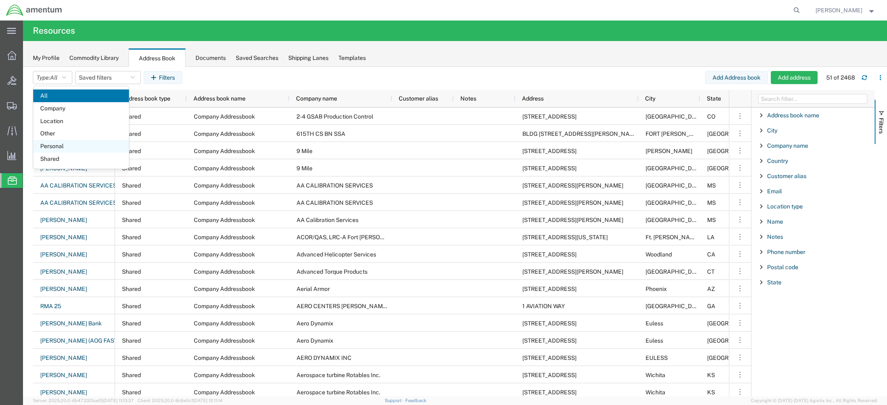
click at [70, 143] on span "Personal" at bounding box center [81, 146] width 96 height 13
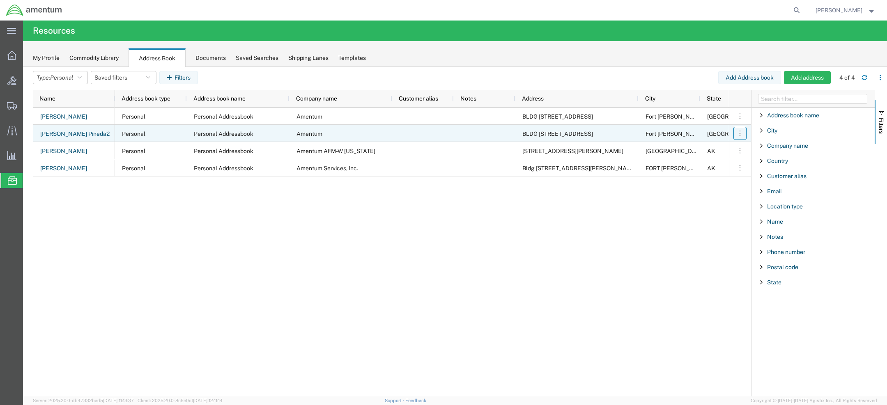
click at [591, 136] on icon "button" at bounding box center [740, 133] width 8 height 8
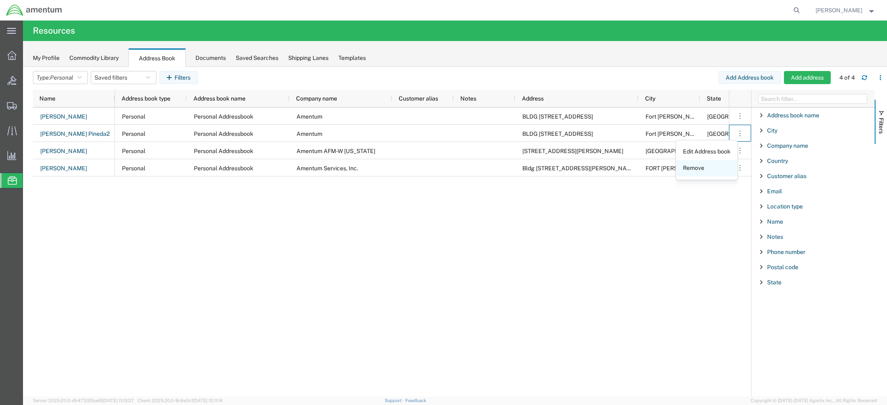
click at [591, 168] on link "Remove" at bounding box center [706, 168] width 61 height 15
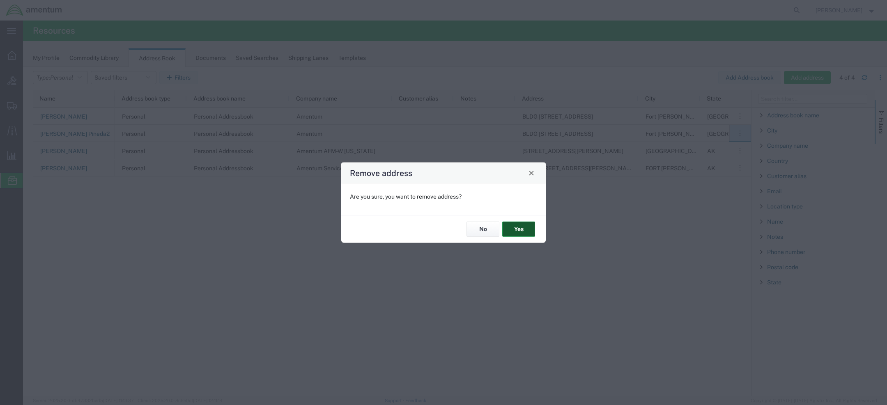
click at [519, 230] on button "Yes" at bounding box center [518, 229] width 33 height 15
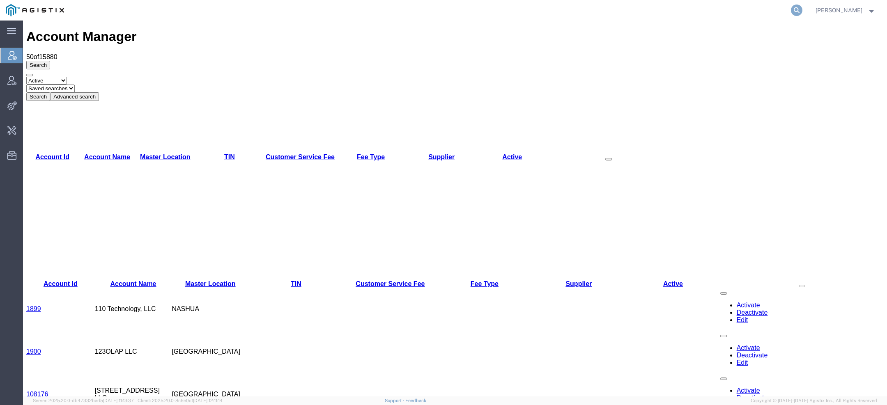
click at [798, 11] on icon at bounding box center [796, 10] width 11 height 11
paste input "[PERSON_NAME][EMAIL_ADDRESS][DOMAIN_NAME]"
type input "[PERSON_NAME][EMAIL_ADDRESS][DOMAIN_NAME]"
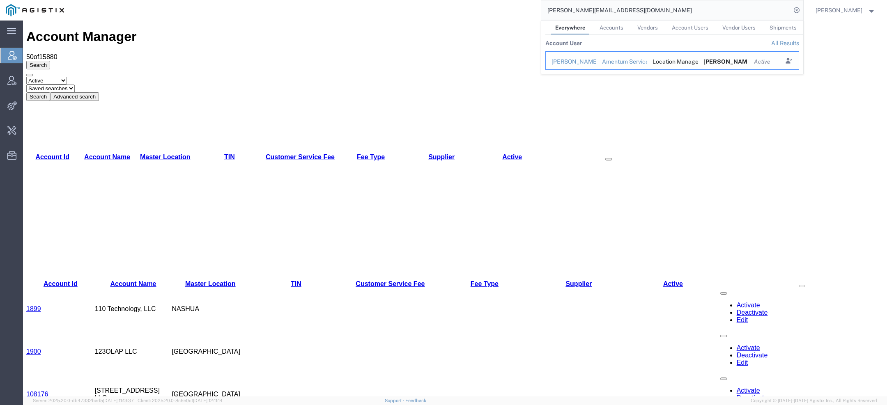
drag, startPoint x: 579, startPoint y: 60, endPoint x: 556, endPoint y: 40, distance: 30.6
click at [579, 60] on div "[PERSON_NAME]" at bounding box center [570, 61] width 39 height 9
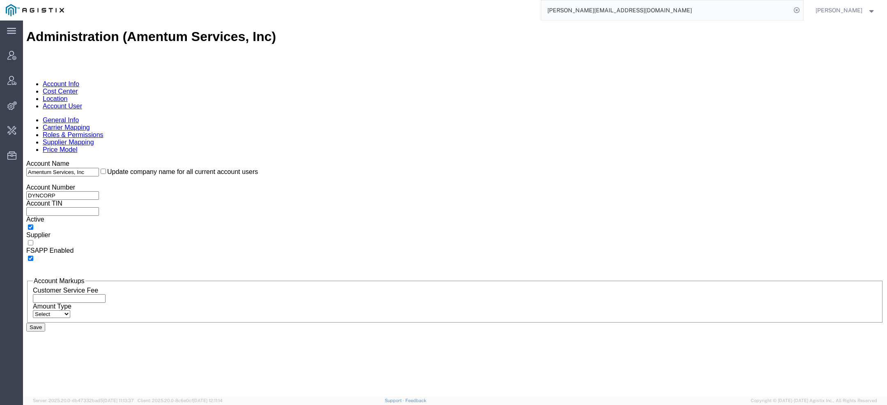
click at [214, 80] on ul "Account Info Cost Center Location Account User" at bounding box center [454, 95] width 857 height 30
click at [82, 103] on link "Account User" at bounding box center [62, 106] width 39 height 7
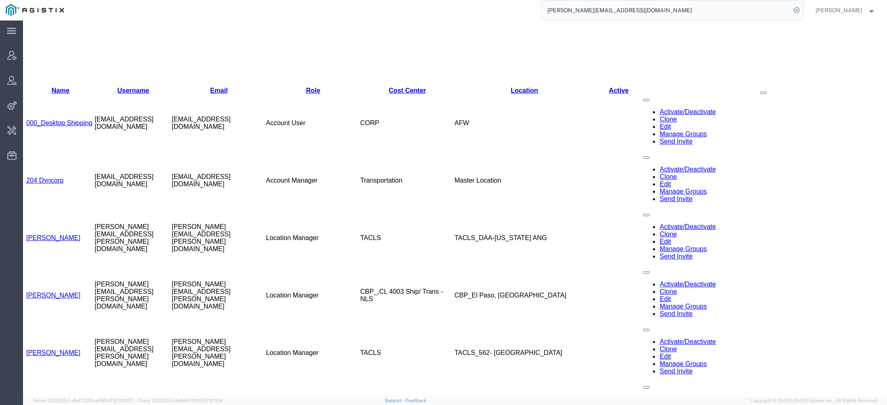
scroll to position [152, 0]
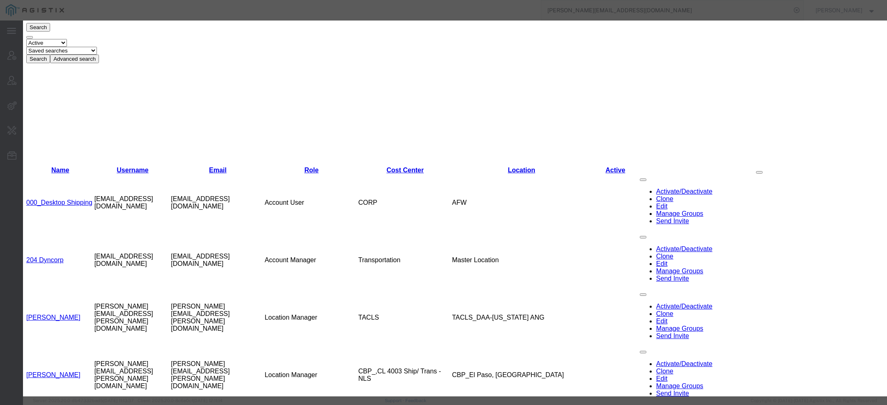
select select "DEPARTMENT"
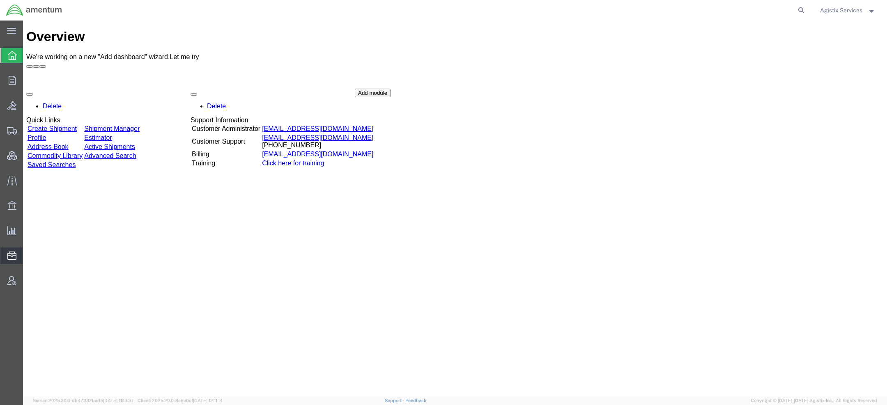
click at [0, 0] on span "Address Book" at bounding box center [0, 0] width 0 height 0
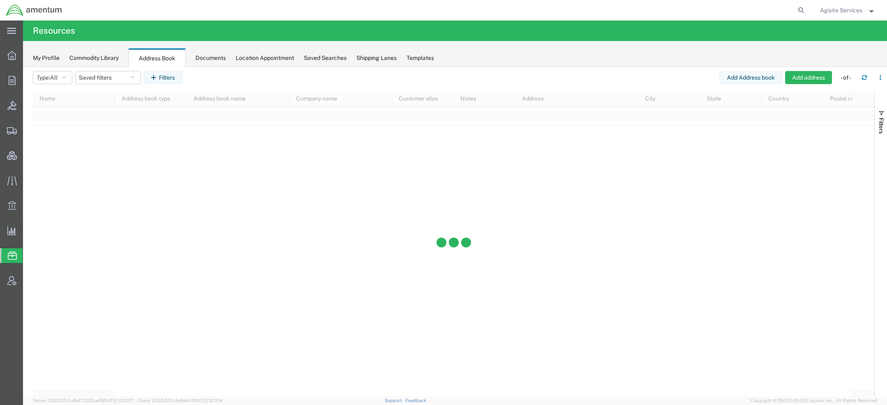
click at [876, 98] on div "Filters" at bounding box center [881, 243] width 12 height 307
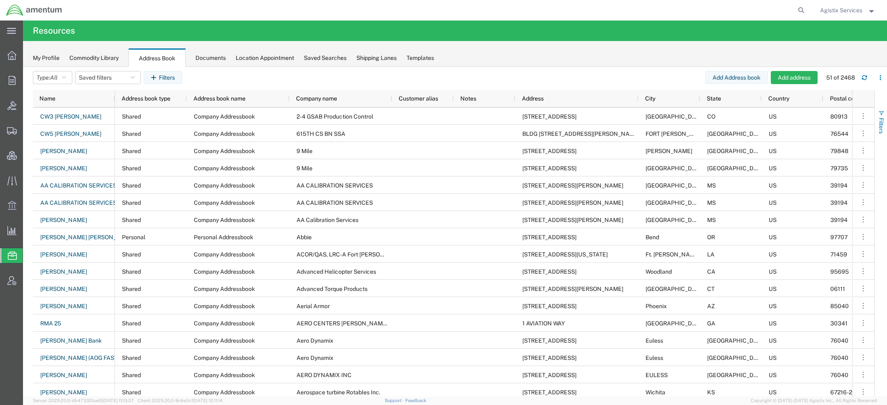
click at [881, 121] on span "Filters" at bounding box center [881, 126] width 7 height 16
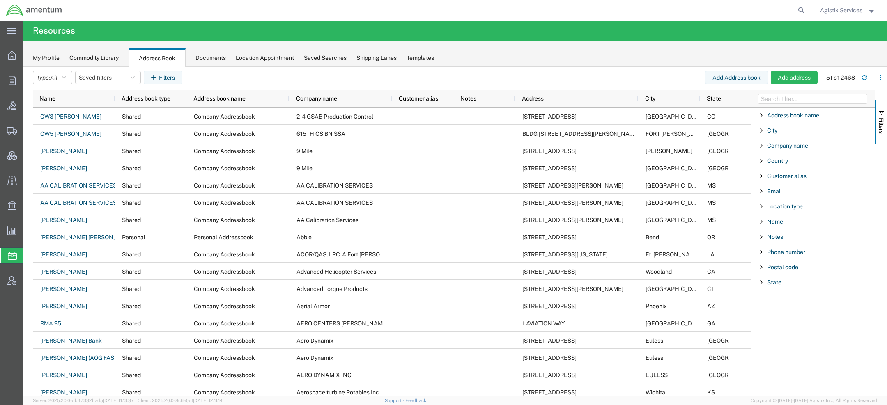
click at [778, 221] on span "Name" at bounding box center [775, 221] width 16 height 7
click at [780, 238] on div "starts with" at bounding box center [816, 243] width 108 height 10
click at [774, 257] on input "Filter Value" at bounding box center [816, 256] width 108 height 10
paste input "[PERSON_NAME]"
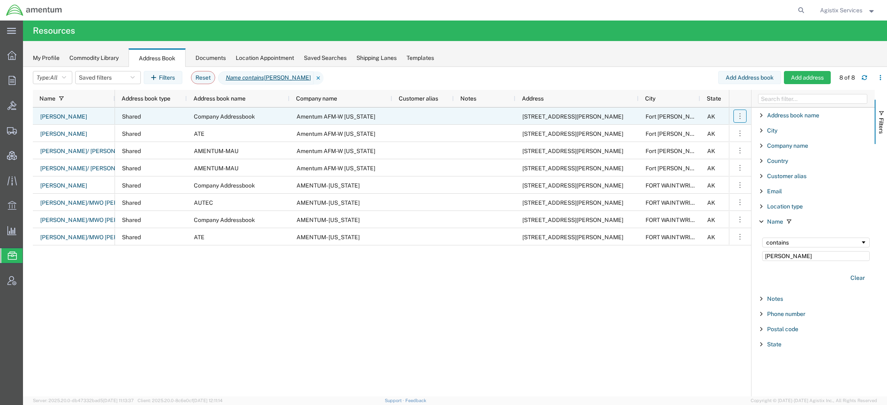
click at [738, 116] on icon "button" at bounding box center [740, 116] width 8 height 8
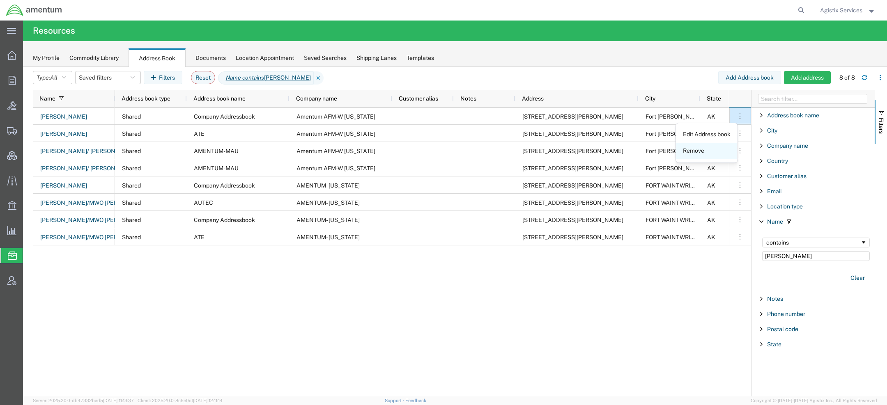
click at [709, 151] on link "Remove" at bounding box center [706, 151] width 61 height 15
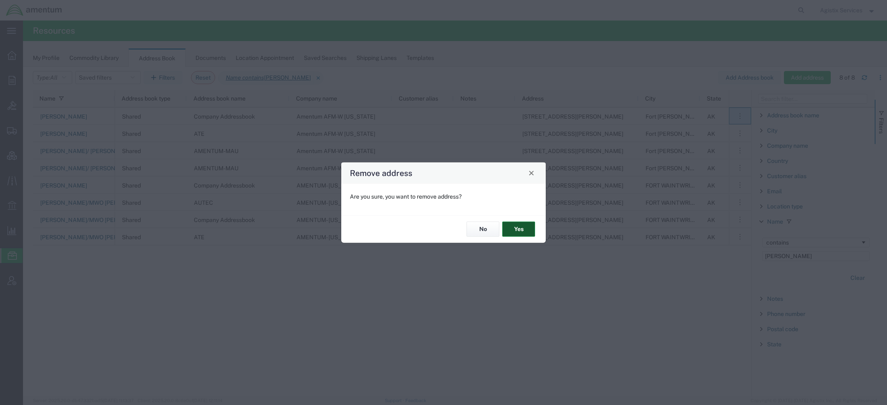
click at [519, 227] on button "Yes" at bounding box center [518, 229] width 33 height 15
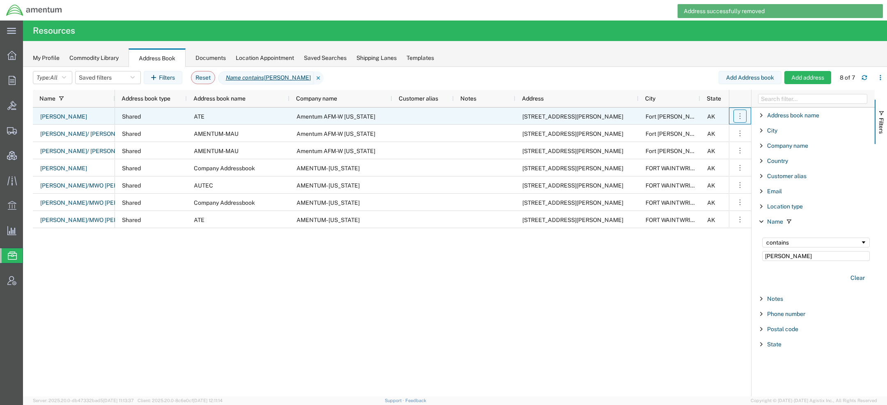
click at [739, 117] on icon "button" at bounding box center [740, 116] width 8 height 8
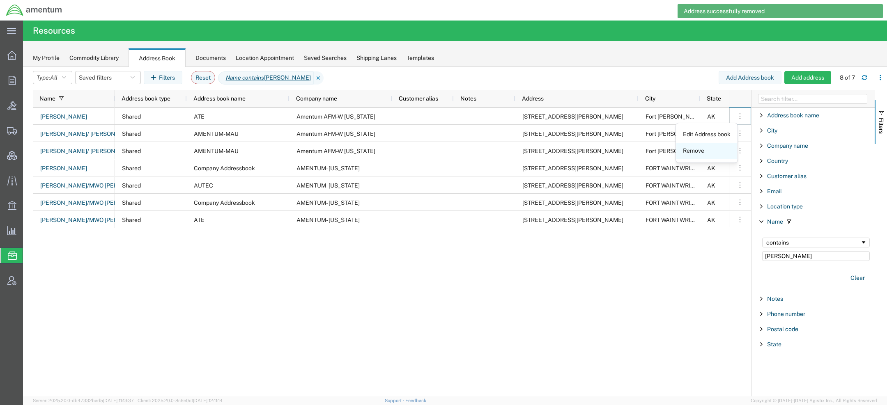
click at [701, 150] on link "Remove" at bounding box center [706, 151] width 61 height 15
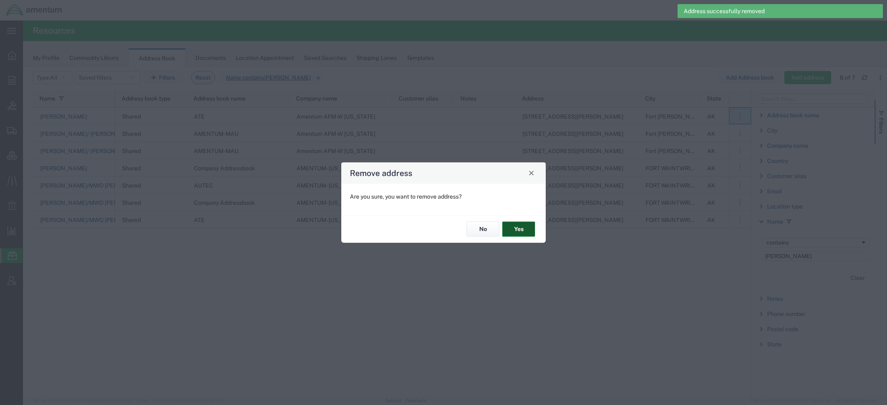
click at [528, 233] on button "Yes" at bounding box center [518, 229] width 33 height 15
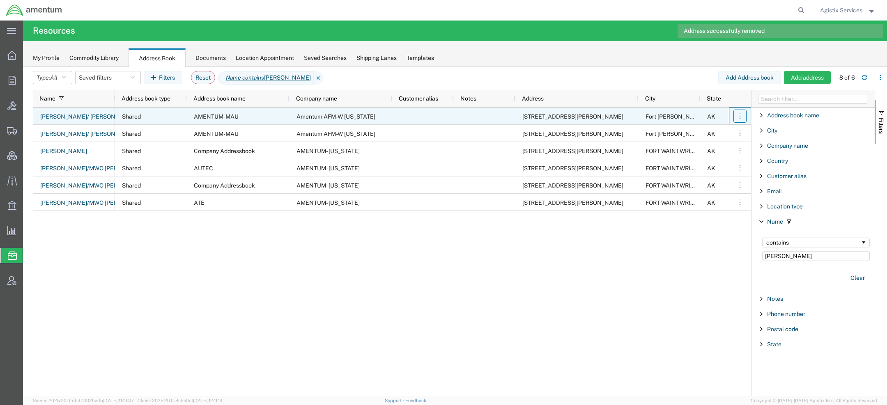
click at [739, 115] on icon "button" at bounding box center [740, 116] width 8 height 8
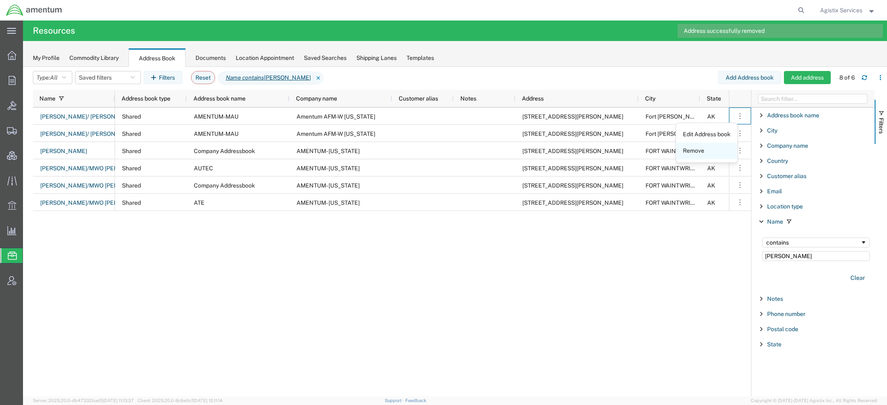
click at [696, 150] on link "Remove" at bounding box center [706, 151] width 61 height 15
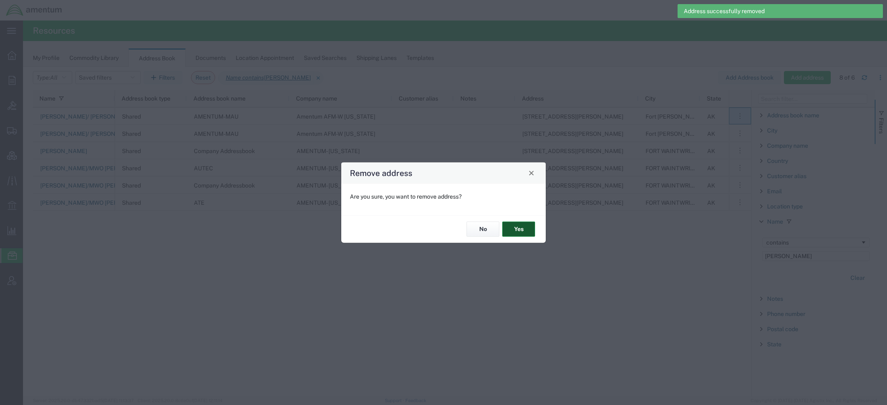
click at [530, 230] on button "Yes" at bounding box center [518, 229] width 33 height 15
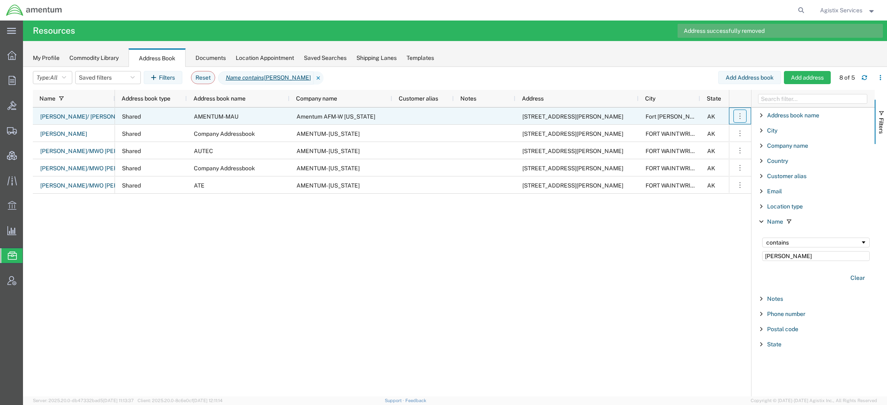
click at [739, 113] on icon "button" at bounding box center [739, 115] width 1 height 5
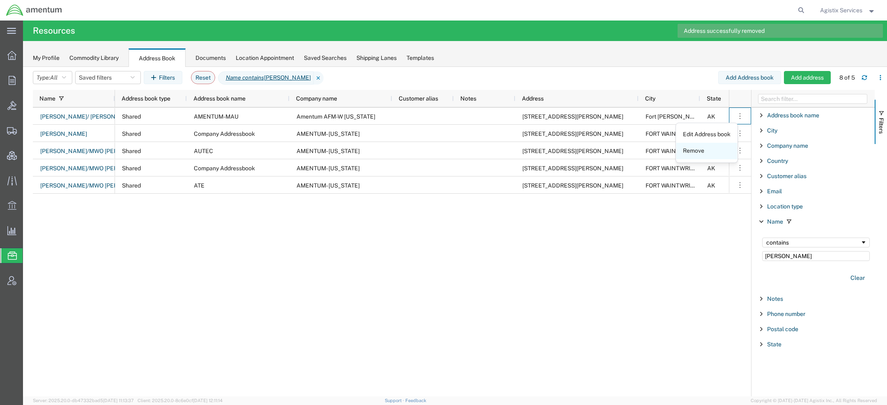
click at [700, 147] on link "Remove" at bounding box center [706, 151] width 61 height 15
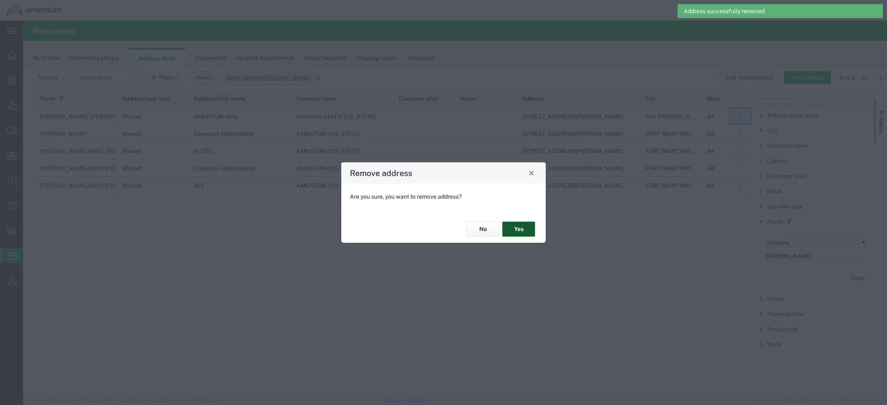
click at [517, 225] on button "Yes" at bounding box center [518, 229] width 33 height 15
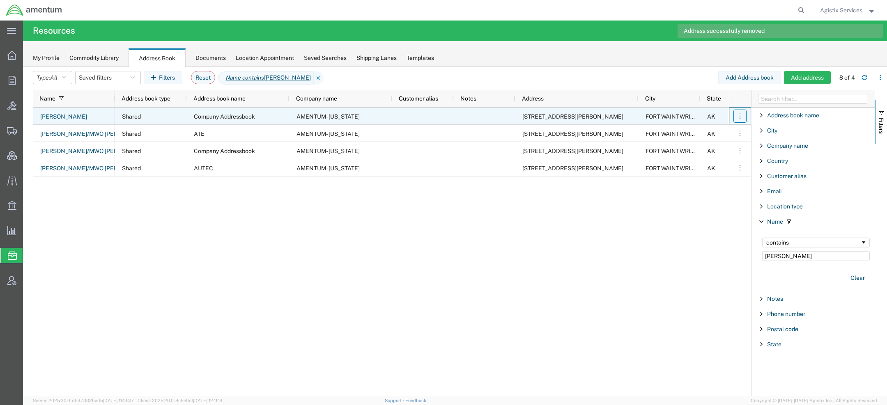
click at [739, 115] on icon "button" at bounding box center [740, 116] width 8 height 8
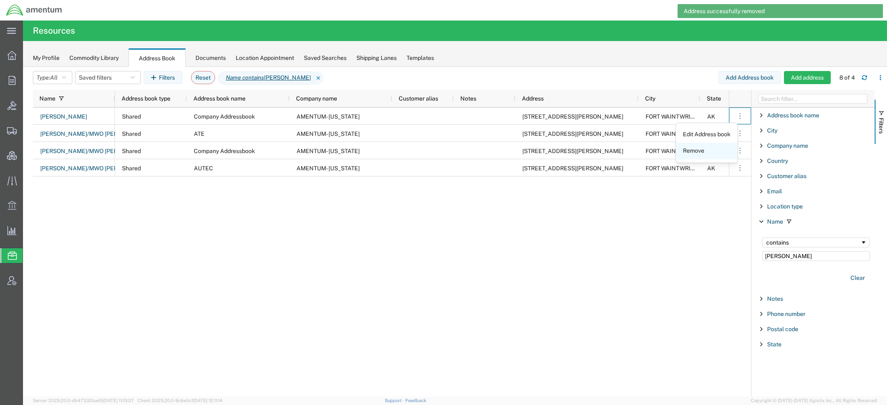
click at [700, 150] on link "Remove" at bounding box center [706, 151] width 61 height 15
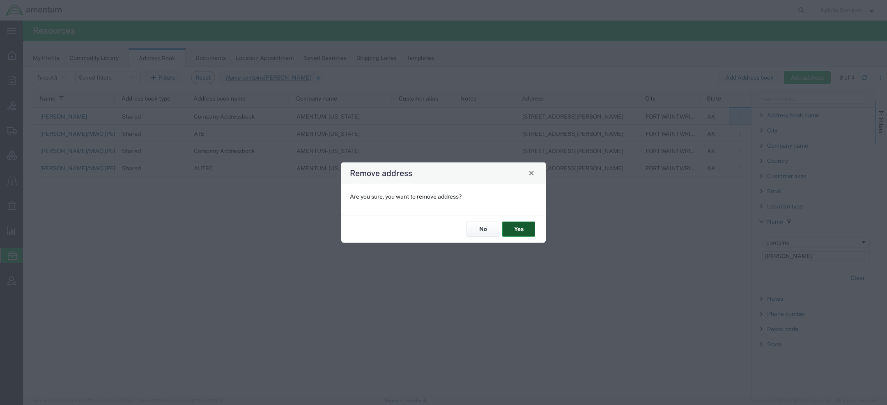
click at [521, 229] on button "Yes" at bounding box center [518, 229] width 33 height 15
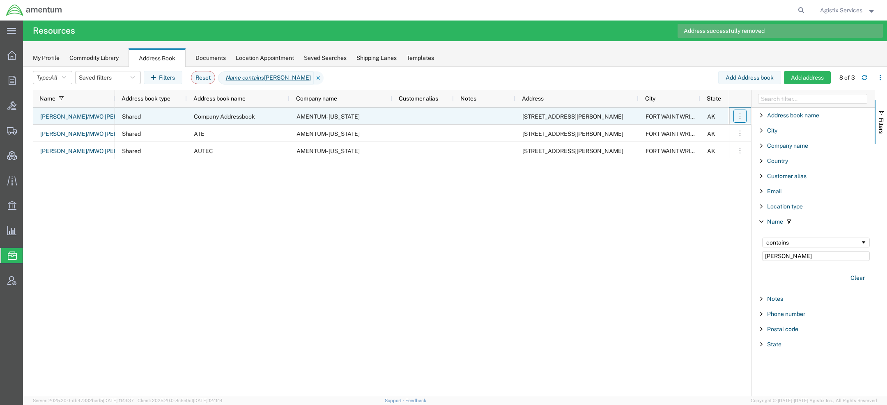
click at [741, 115] on icon "button" at bounding box center [740, 116] width 8 height 8
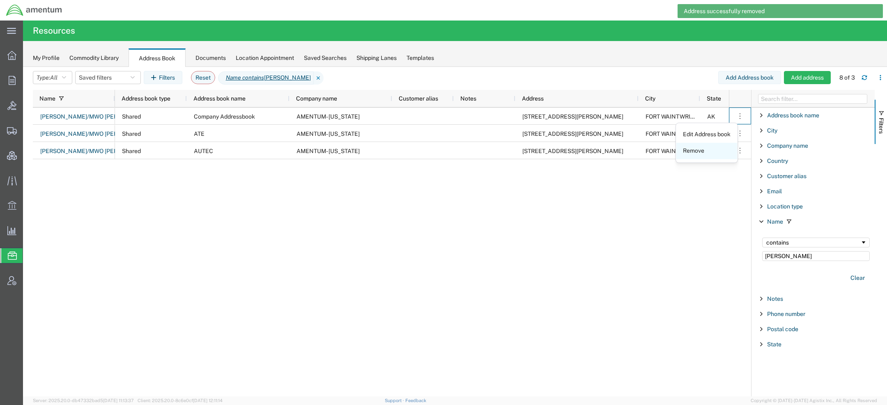
click at [703, 153] on link "Remove" at bounding box center [706, 151] width 61 height 15
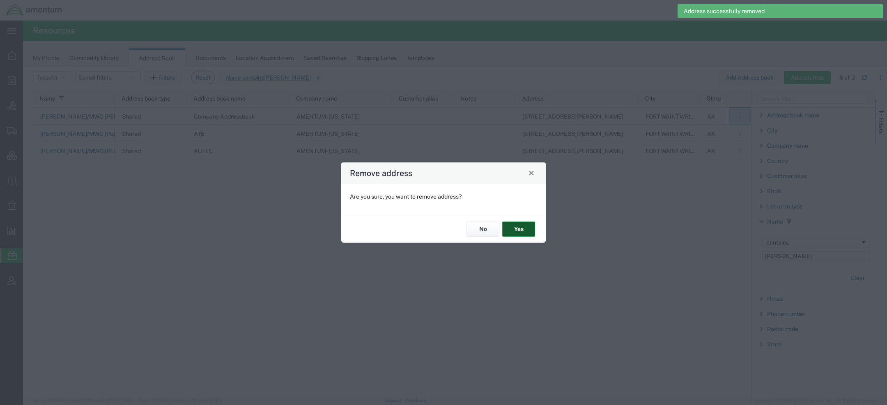
click at [531, 233] on button "Yes" at bounding box center [518, 229] width 33 height 15
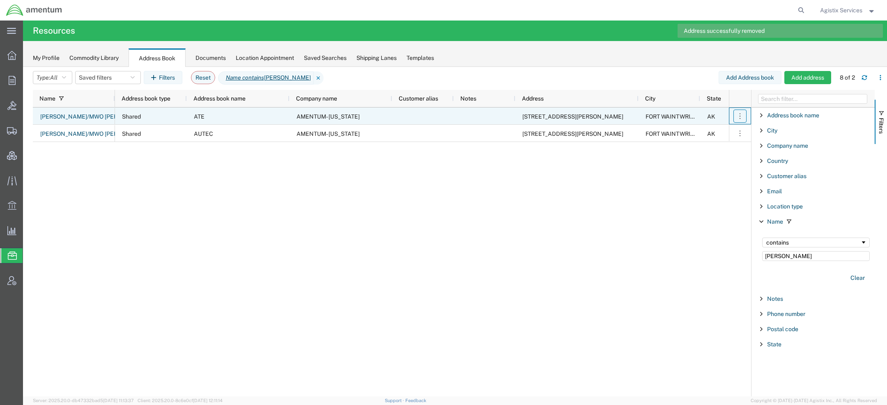
click at [739, 113] on icon "button" at bounding box center [740, 116] width 8 height 8
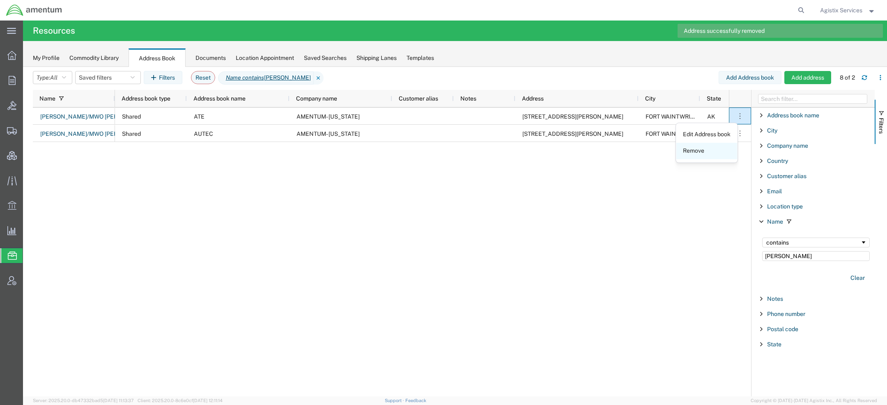
click at [693, 154] on link "Remove" at bounding box center [706, 151] width 61 height 15
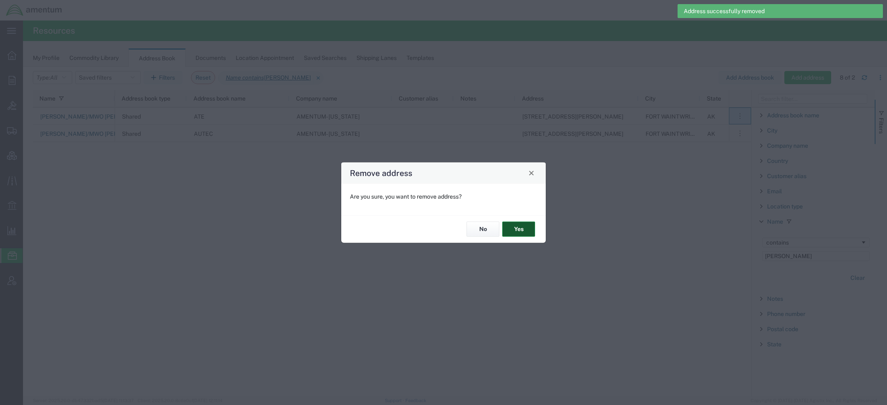
click at [518, 232] on button "Yes" at bounding box center [518, 229] width 33 height 15
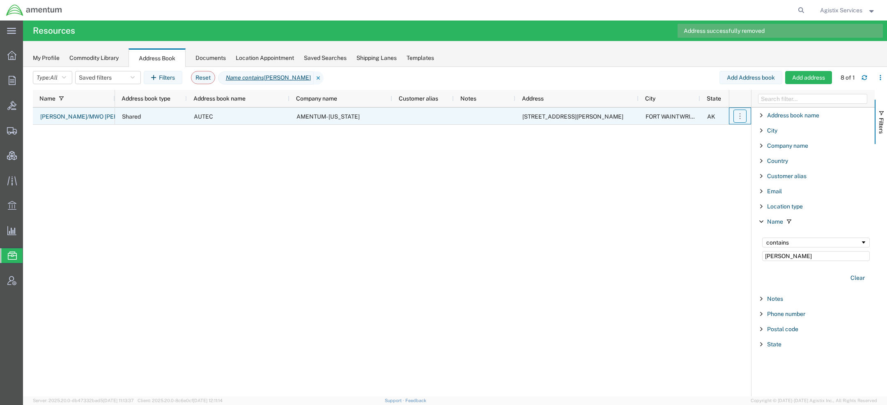
click at [742, 117] on icon "button" at bounding box center [740, 116] width 8 height 8
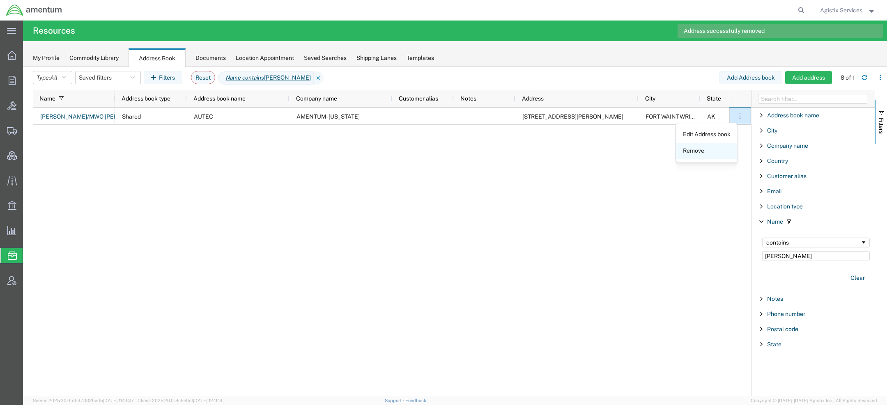
click at [693, 154] on link "Remove" at bounding box center [706, 151] width 61 height 15
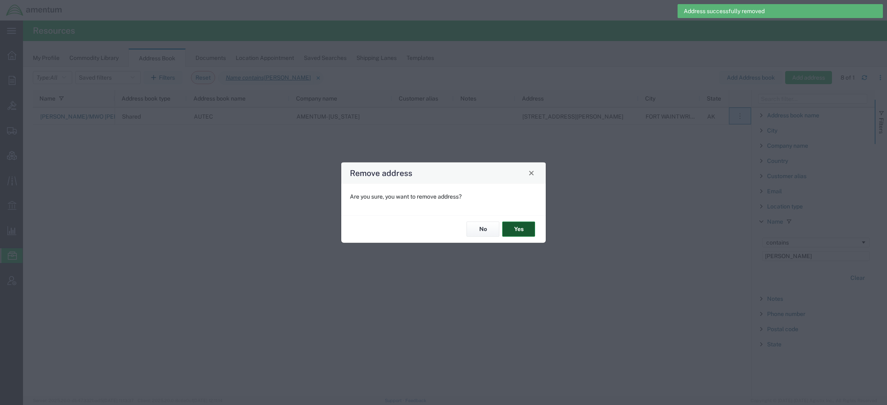
click at [530, 226] on button "Yes" at bounding box center [518, 229] width 33 height 15
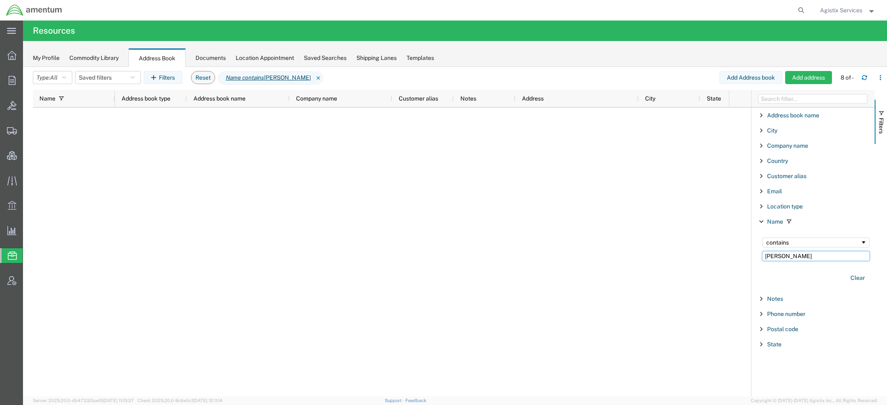
drag, startPoint x: 788, startPoint y: 252, endPoint x: 662, endPoint y: 245, distance: 126.7
click at [665, 246] on div "Name Address book type Address book name Company name Customer alias Notes Addr…" at bounding box center [460, 243] width 854 height 307
paste input "Spears"
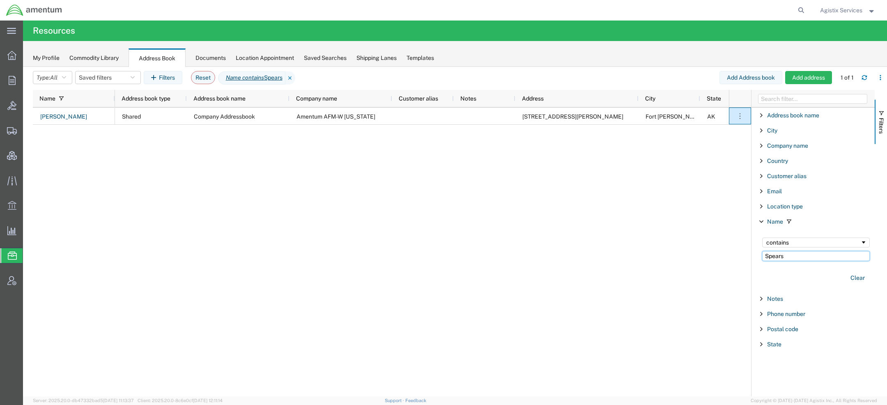
click at [797, 256] on input "Spears" at bounding box center [816, 256] width 108 height 10
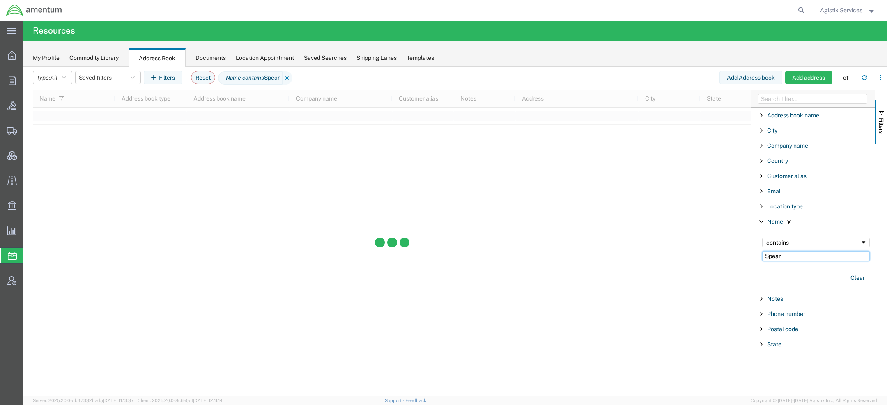
type input "Spear"
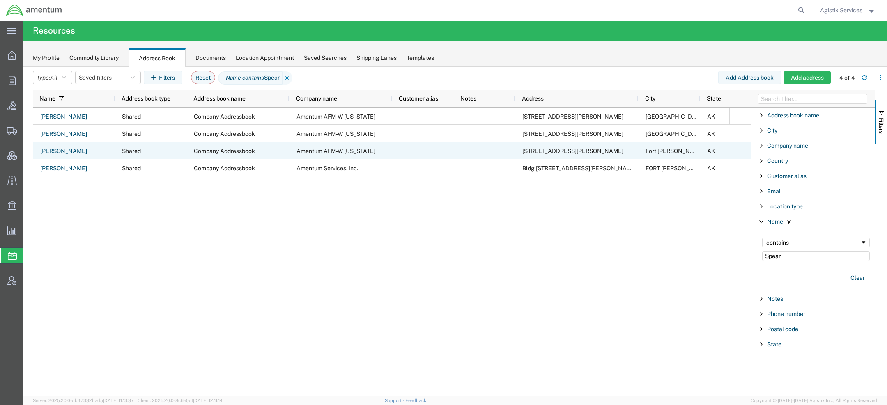
click at [250, 152] on span "Company Addressbook" at bounding box center [224, 151] width 61 height 7
click at [70, 152] on link "James Spears" at bounding box center [64, 151] width 48 height 13
select select "US"
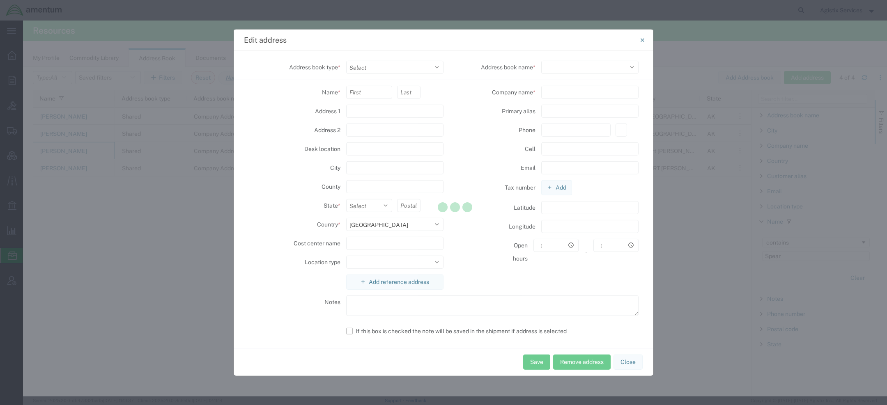
select select "SHARED"
type input "2077 Montgomery Road"
type input "Fort wainwright"
select select
type input "99703"
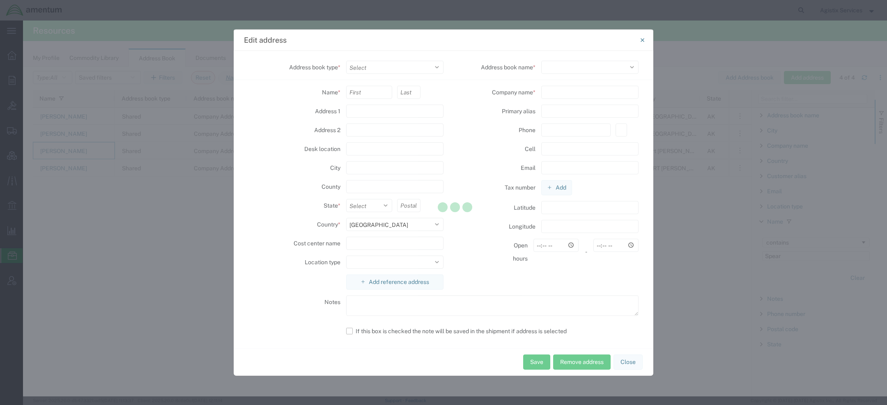
type input "Amentum AFM-W Alaska"
select select "18586"
select select
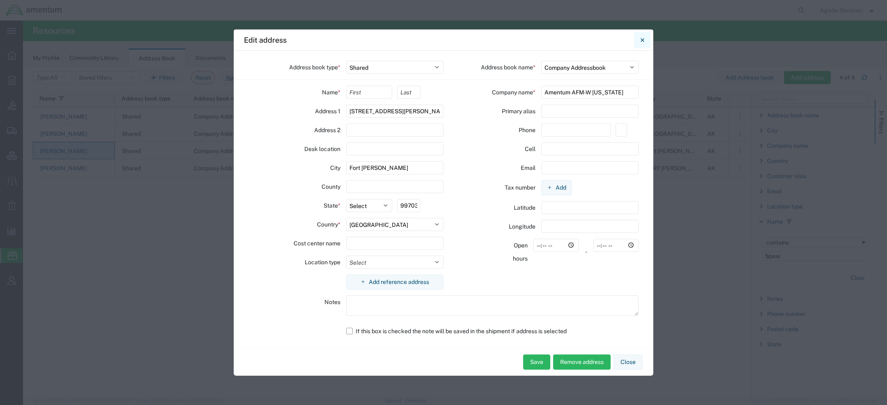
click at [638, 42] on button "Close" at bounding box center [642, 40] width 16 height 16
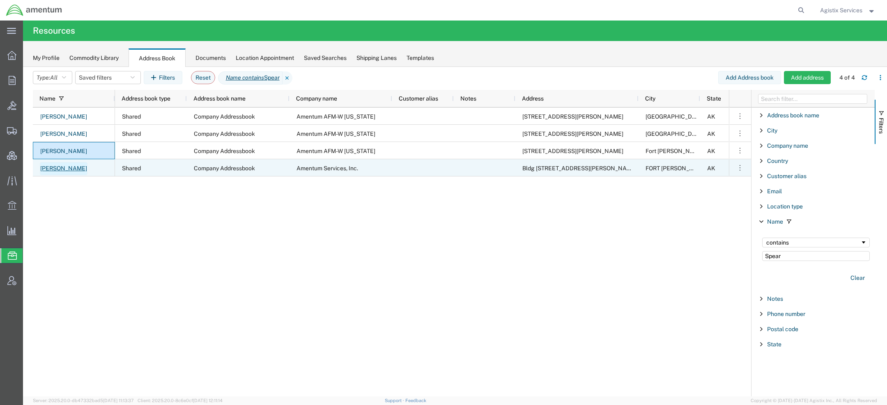
click at [70, 172] on link "James H. Spear" at bounding box center [64, 168] width 48 height 13
select select "US"
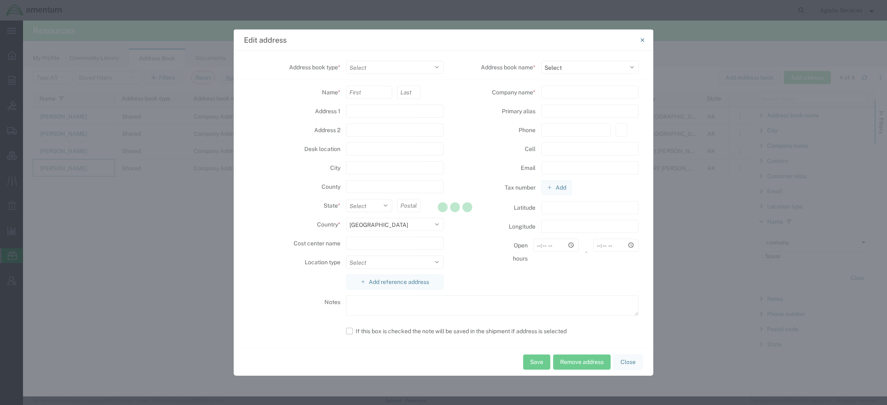
select select "SHARED"
type input "Bldg 2077 Montgomery Rd"
type input "Hanger 7, Rm 117"
type input "FORT WAINWRIGHT"
type input "99703"
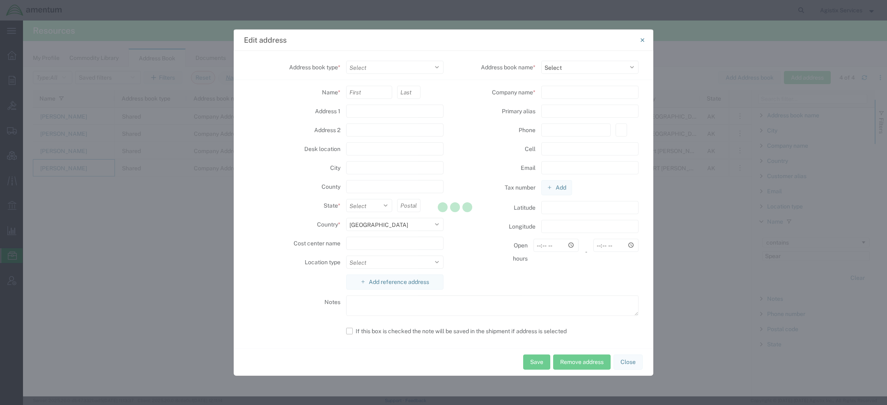
select select "MLTY"
type input "Amentum Services, Inc."
select select "18586"
select select "AK"
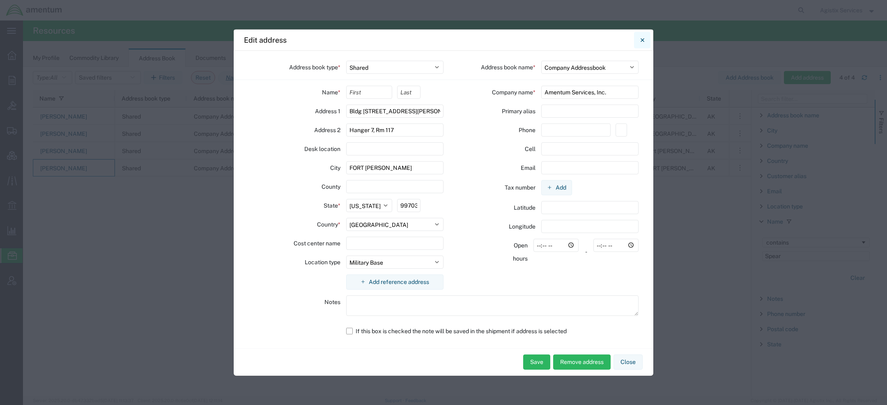
click at [636, 43] on button "Close" at bounding box center [642, 40] width 16 height 16
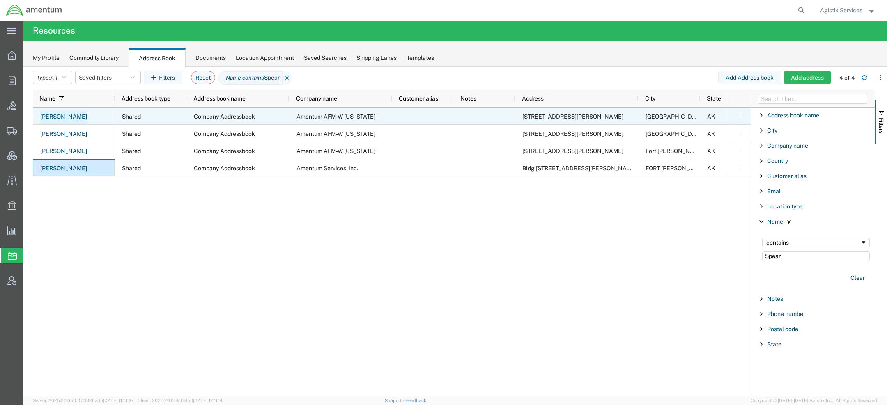
click at [43, 118] on link "James Spear" at bounding box center [64, 116] width 48 height 13
select select "US"
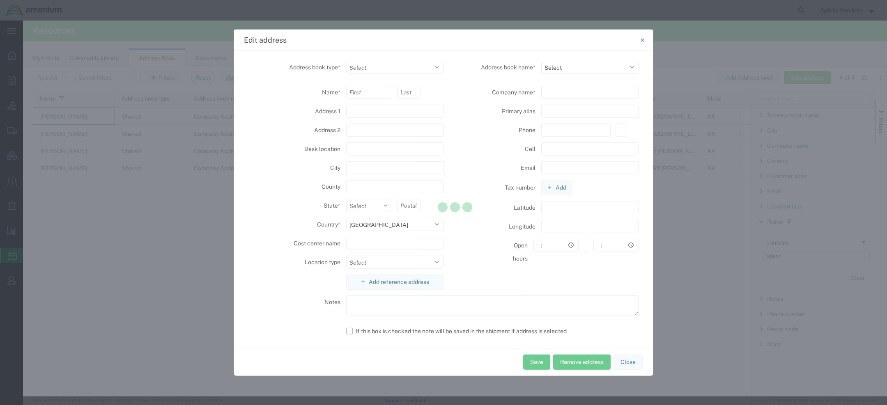
select select "SHARED"
type input "2077 Montgomery Road"
type input "HGR7/Room 125"
type input "Fort Wainwright"
select select "AK"
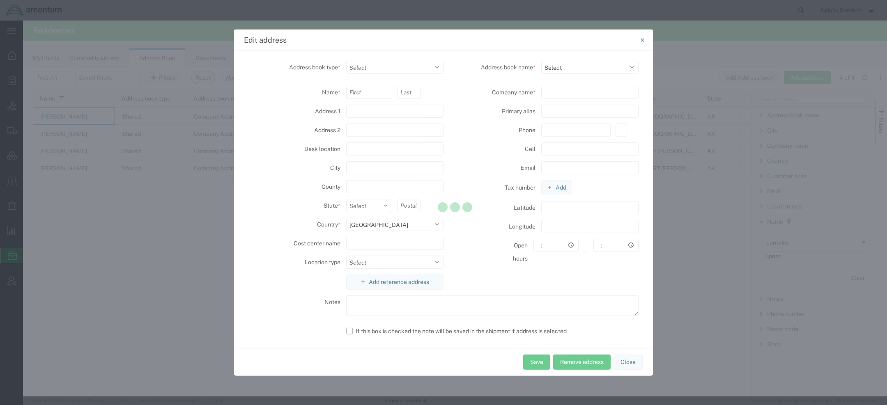
type input "99703"
select select
type input "Amentum AFM-W Alaska"
type input "907-322-3363"
type input "james.h.spear6.ctr@army.mil"
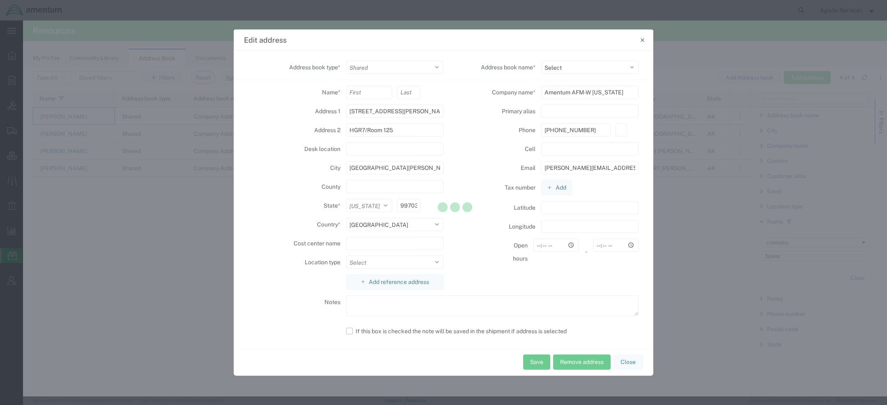
select select "18586"
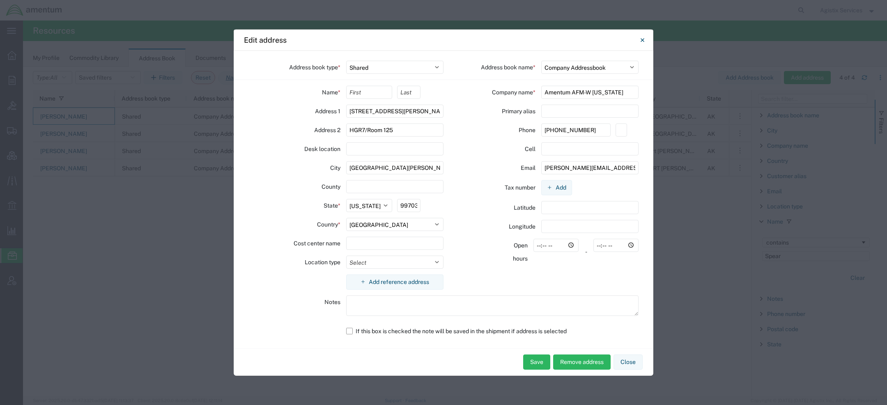
click at [646, 39] on button "Close" at bounding box center [642, 40] width 16 height 16
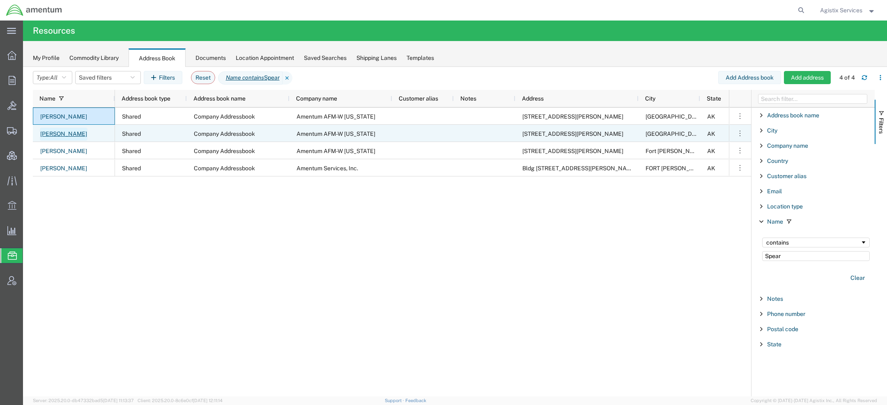
click at [52, 133] on link "James Spear" at bounding box center [64, 134] width 48 height 13
select select "US"
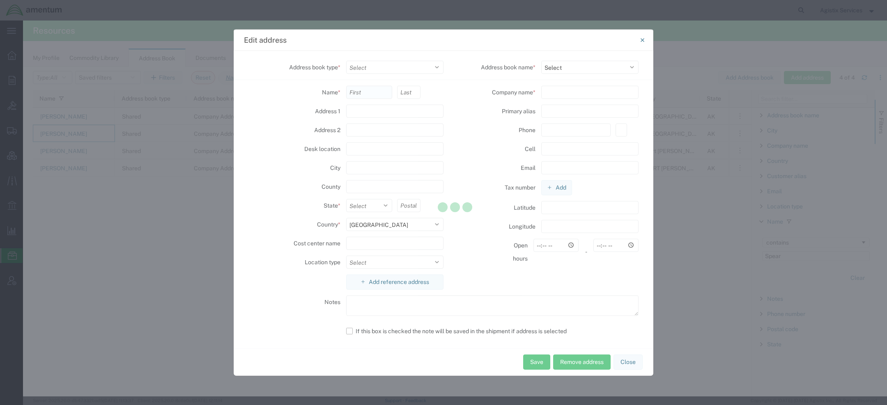
select select "SHARED"
type input "2077 Montgomery Road"
type input "HGR7/Room 125"
type input "Fort Wainwright"
type input "99703"
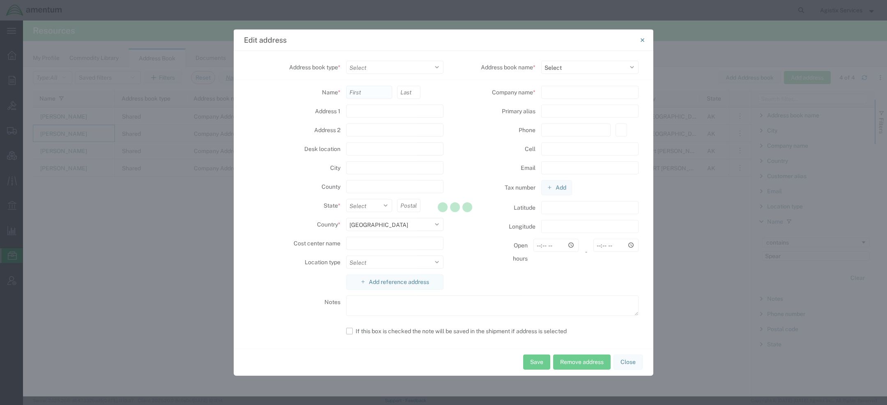
select select
type input "Amentum AFM-W Alaska"
select select "18586"
select select "AK"
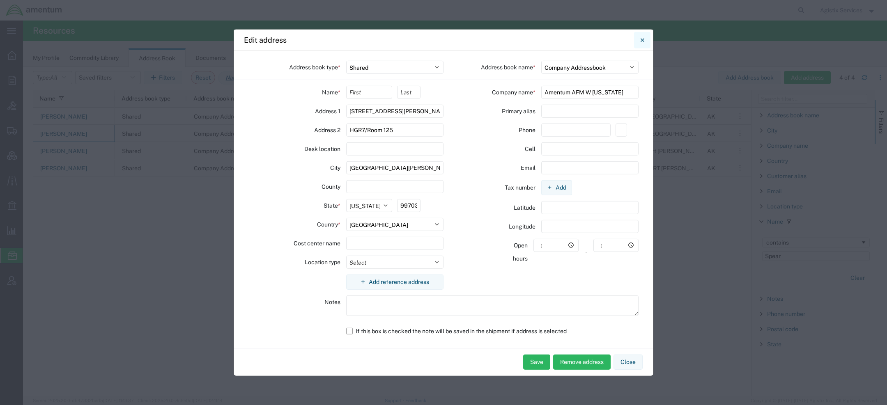
click at [637, 43] on button "Close" at bounding box center [642, 40] width 16 height 16
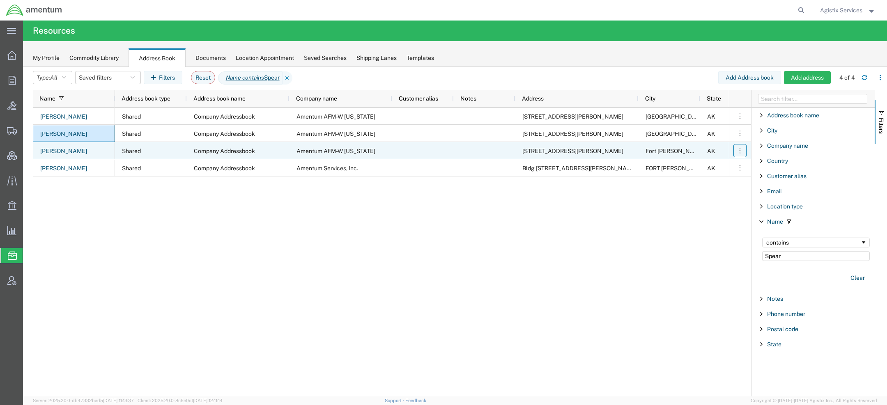
click at [738, 148] on icon "button" at bounding box center [740, 151] width 8 height 8
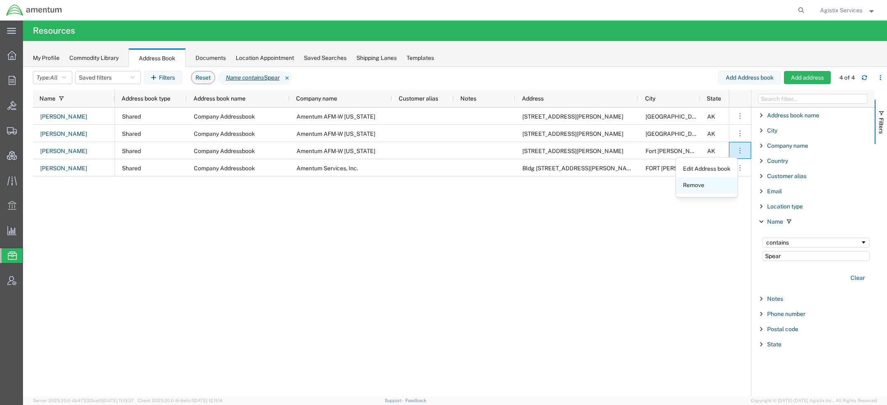
click at [705, 181] on link "Remove" at bounding box center [706, 185] width 61 height 15
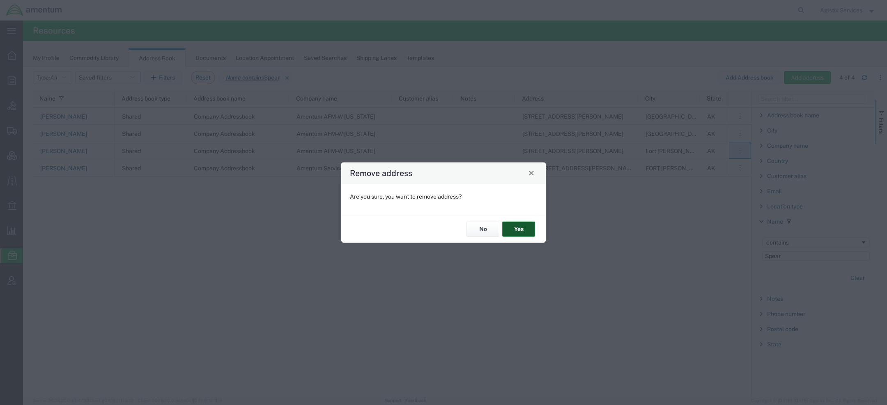
click at [517, 233] on button "Yes" at bounding box center [518, 229] width 33 height 15
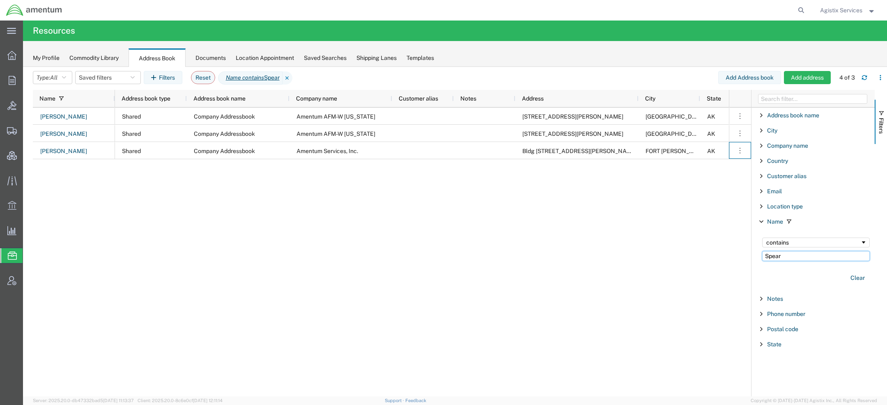
click at [797, 256] on input "Spear" at bounding box center [816, 256] width 108 height 10
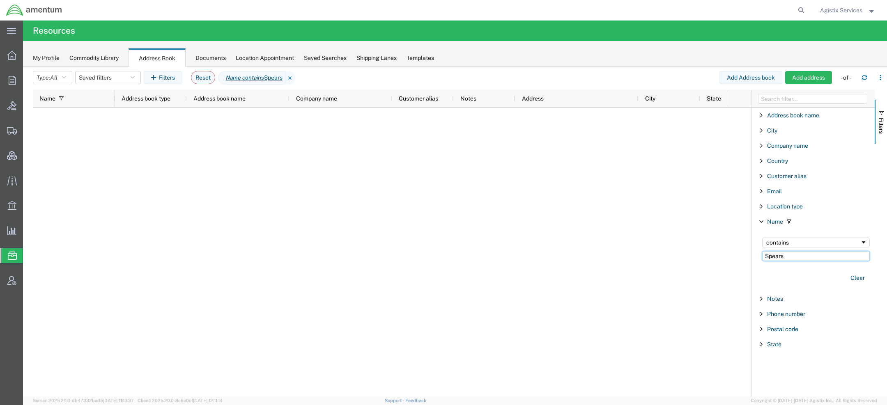
type input "Spears"
click at [849, 7] on span "Agistix Services" at bounding box center [841, 10] width 42 height 9
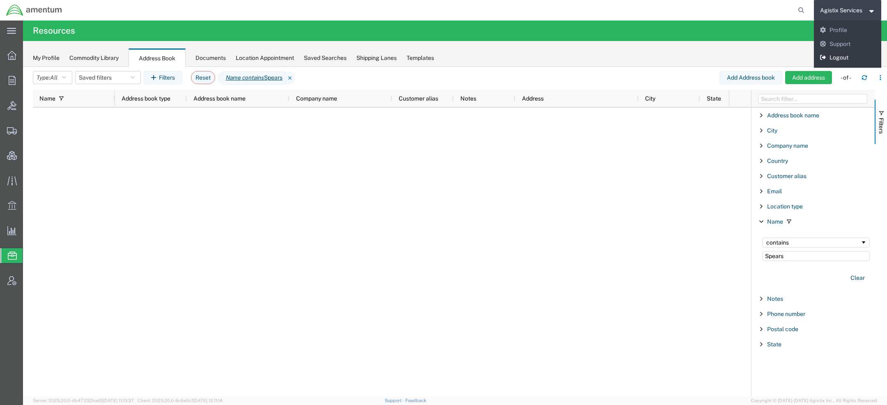
click at [833, 54] on link "Logout" at bounding box center [848, 58] width 68 height 14
